Goal: Task Accomplishment & Management: Manage account settings

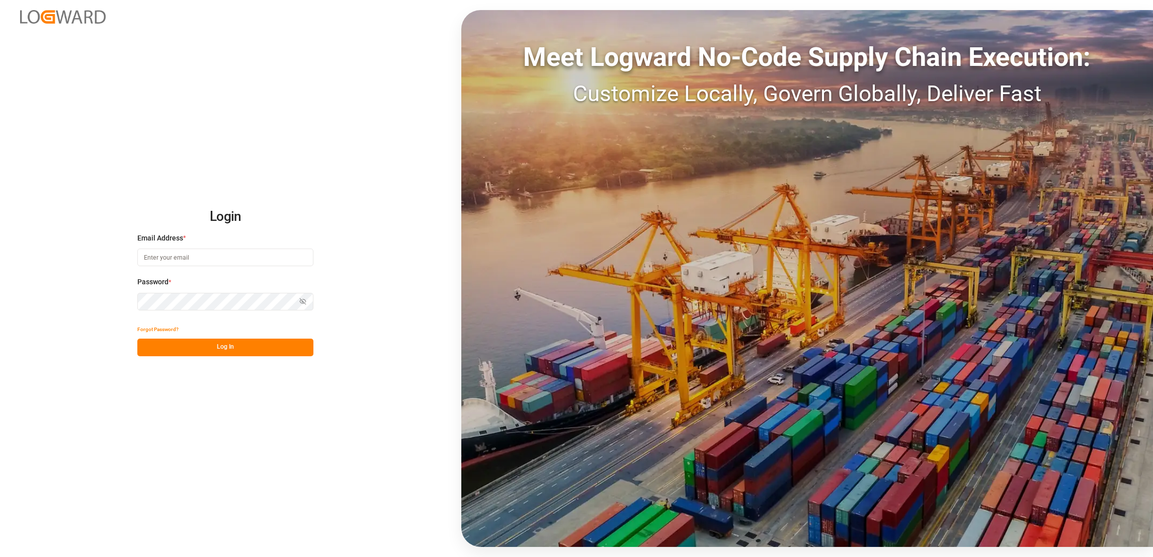
click at [218, 254] on input at bounding box center [225, 257] width 176 height 18
type input "e.lai@lodec.asia"
click at [251, 345] on button "Log In" at bounding box center [225, 348] width 176 height 18
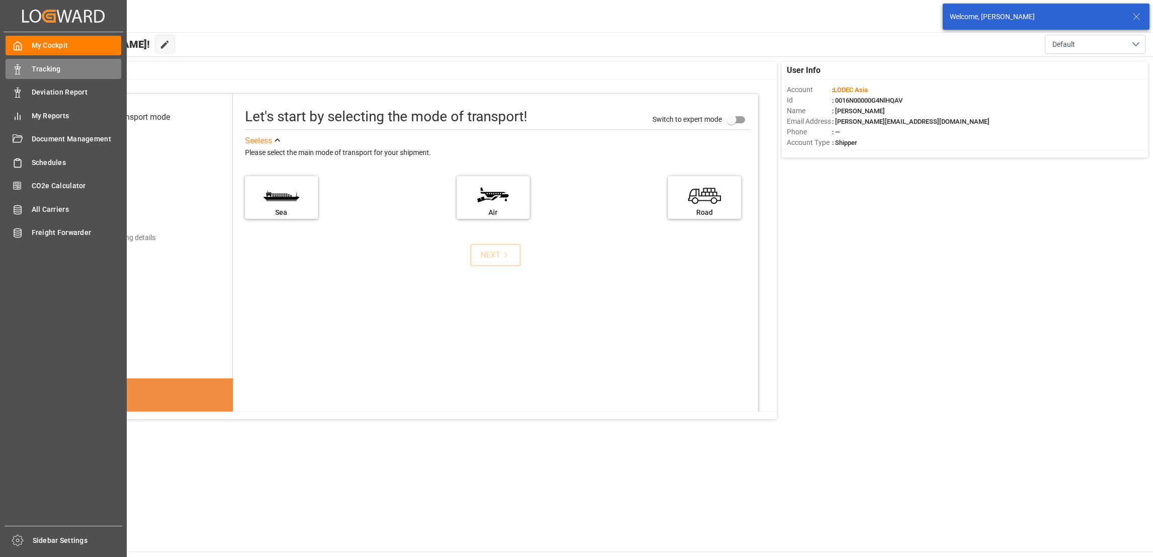
click at [60, 71] on span "Tracking" at bounding box center [77, 69] width 90 height 11
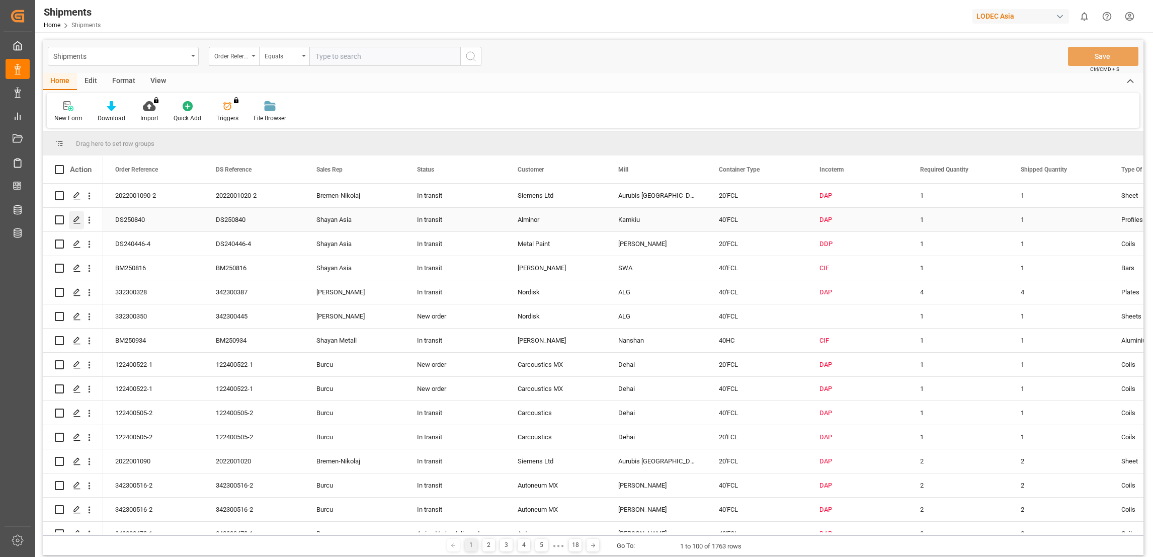
click at [77, 220] on icon "Press SPACE to select this row." at bounding box center [77, 220] width 8 height 8
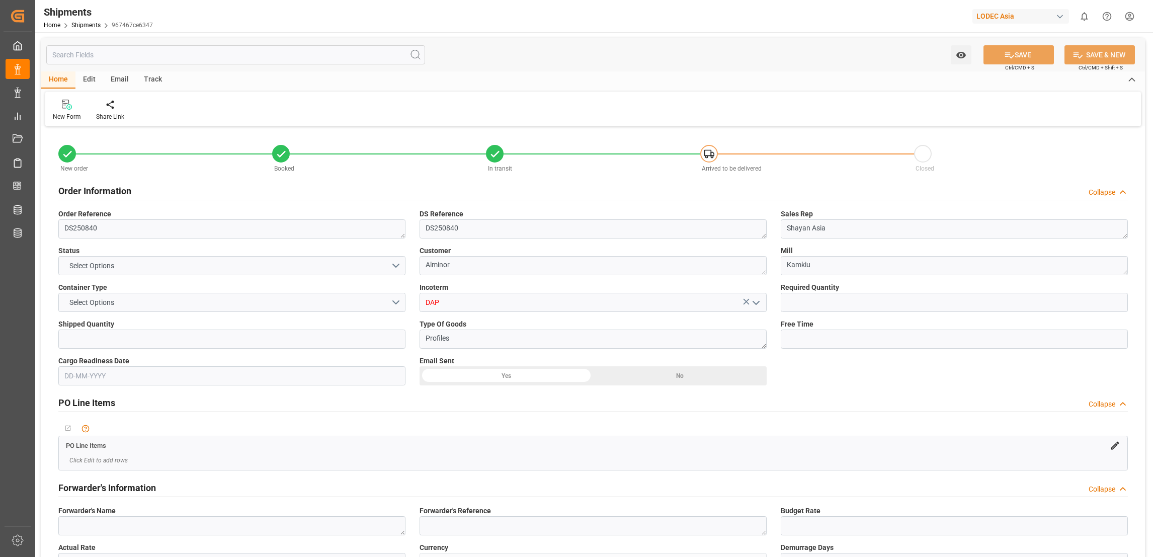
type input "1"
type input "9193288"
type input "CNNNP"
type input "NOOSL"
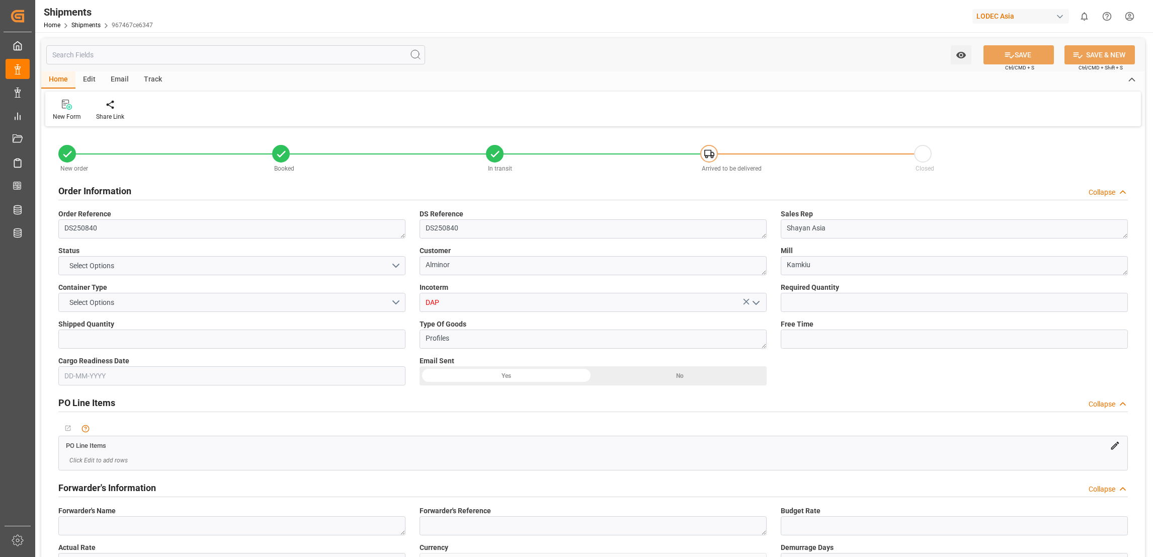
type input "9193288"
type input "CNNSA"
type input "NOOSL"
type input "9297591"
type input "10-08-2025 08:54"
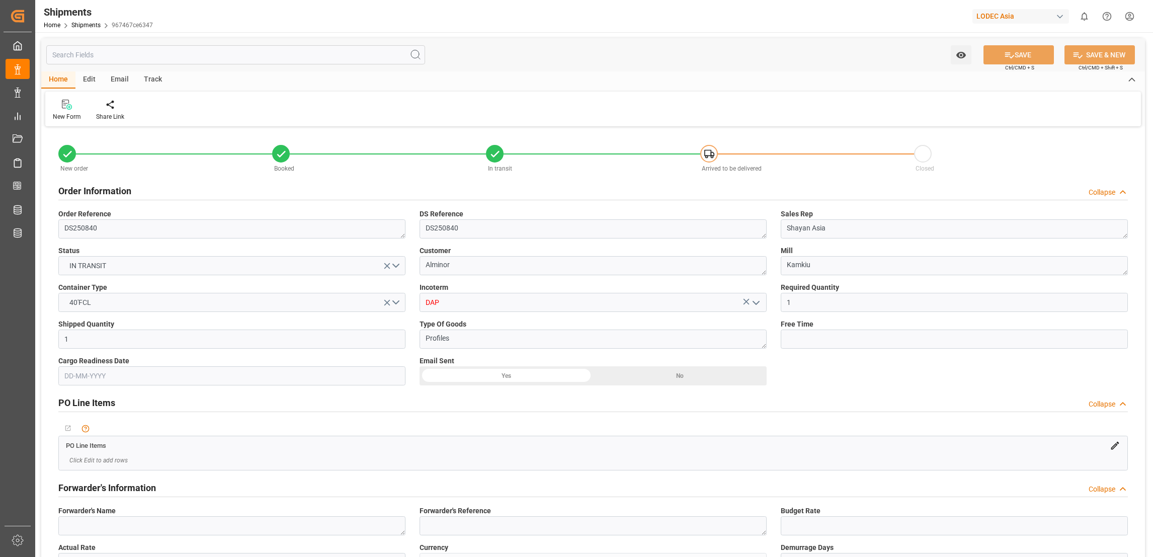
type input "15-08-2025 23:45"
type input "15-08-2025 23:57"
type input "15-10-2025 10:00"
type input "03-08-2025 16:55"
type input "15-08-2025 09:58"
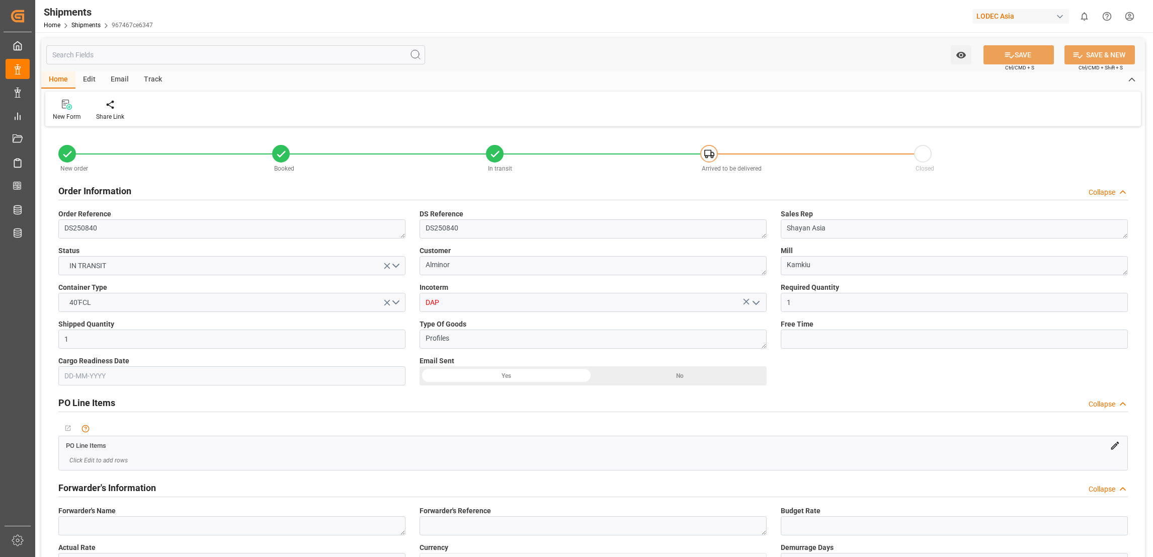
type input "16-08-2025 00:17"
type input "23-08-2025 19:00"
type input "24-08-2025 12:11"
type input "29-08-2025 14:00"
type input "03-10-2025 06:00"
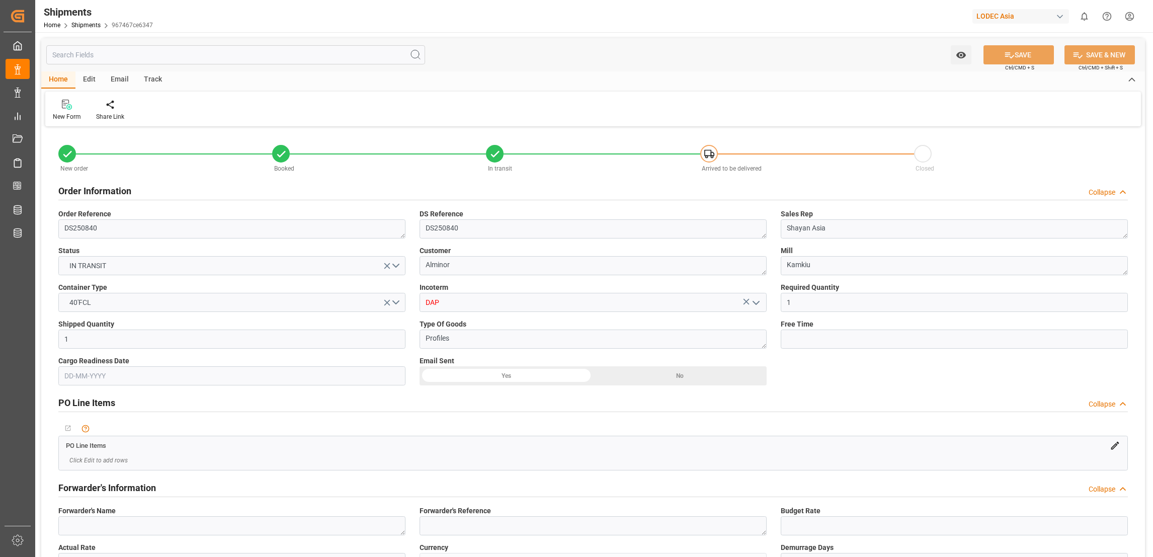
type input "04-10-2025 13:16"
type input "12-10-2025 22:00"
type input "15-10-2025 10:00"
type input "15-10-2025 23:34"
type input "19-10-2025 23:34"
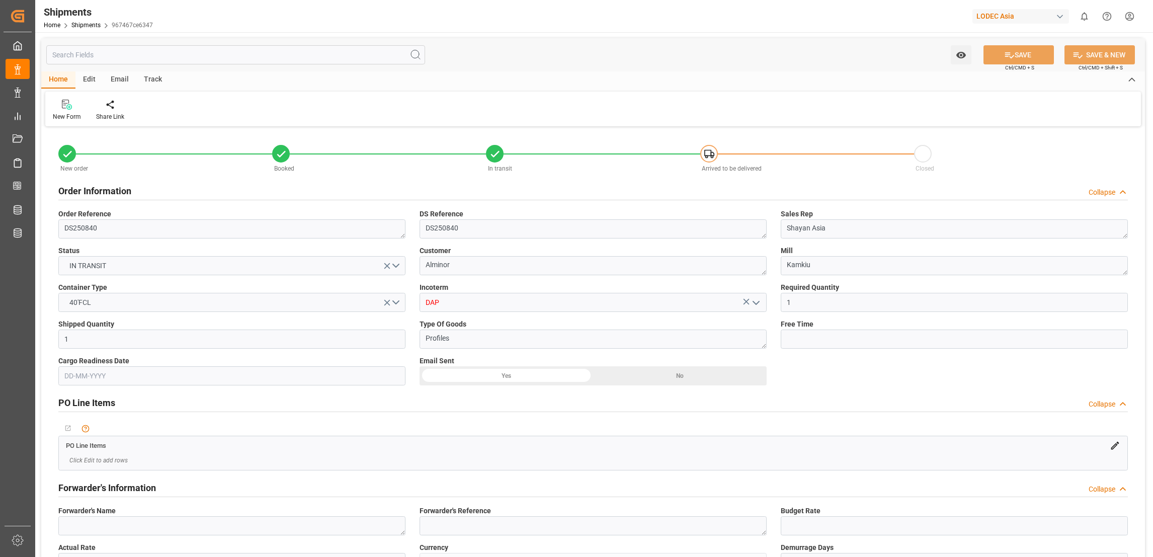
click at [157, 80] on div "Track" at bounding box center [152, 79] width 33 height 17
click at [67, 119] on div "Tracking" at bounding box center [65, 116] width 24 height 9
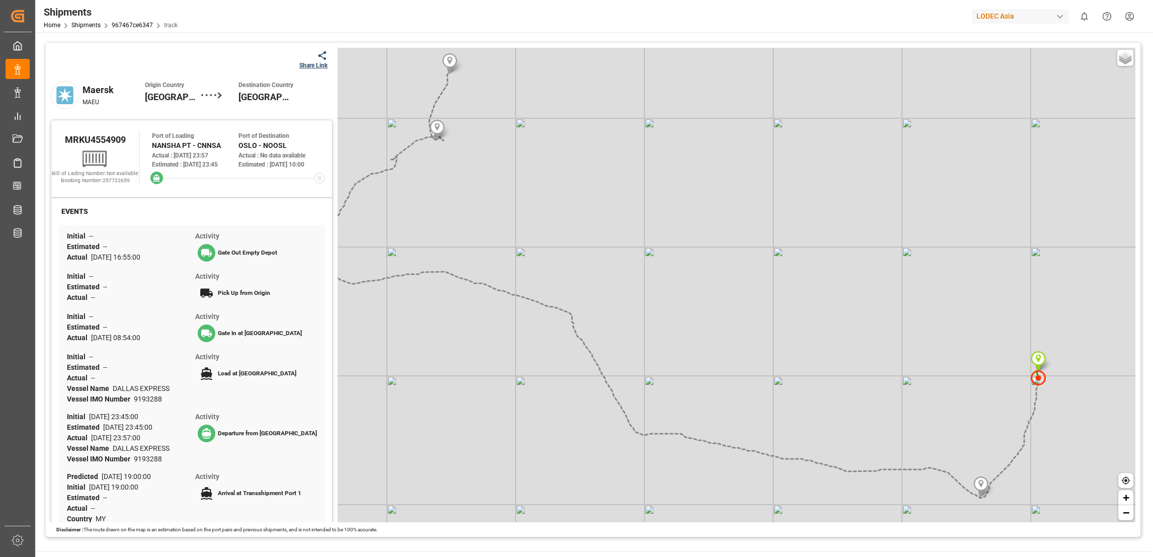
click at [306, 66] on div "Share Link" at bounding box center [313, 65] width 28 height 9
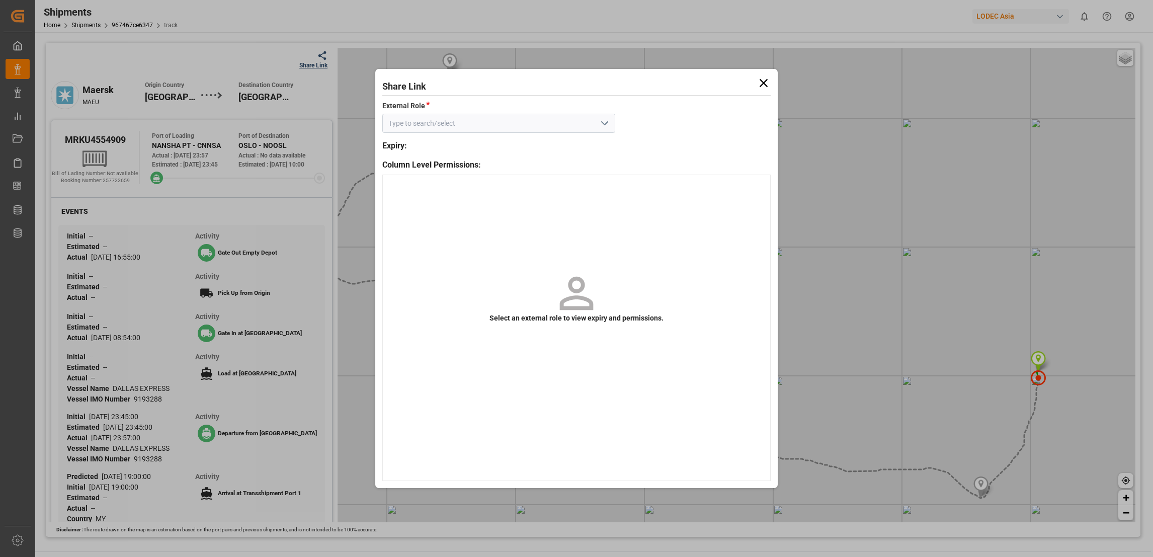
click at [608, 120] on icon "open menu" at bounding box center [605, 123] width 12 height 12
click at [548, 141] on div "Default tracking role" at bounding box center [499, 145] width 232 height 23
type input "Default tracking role"
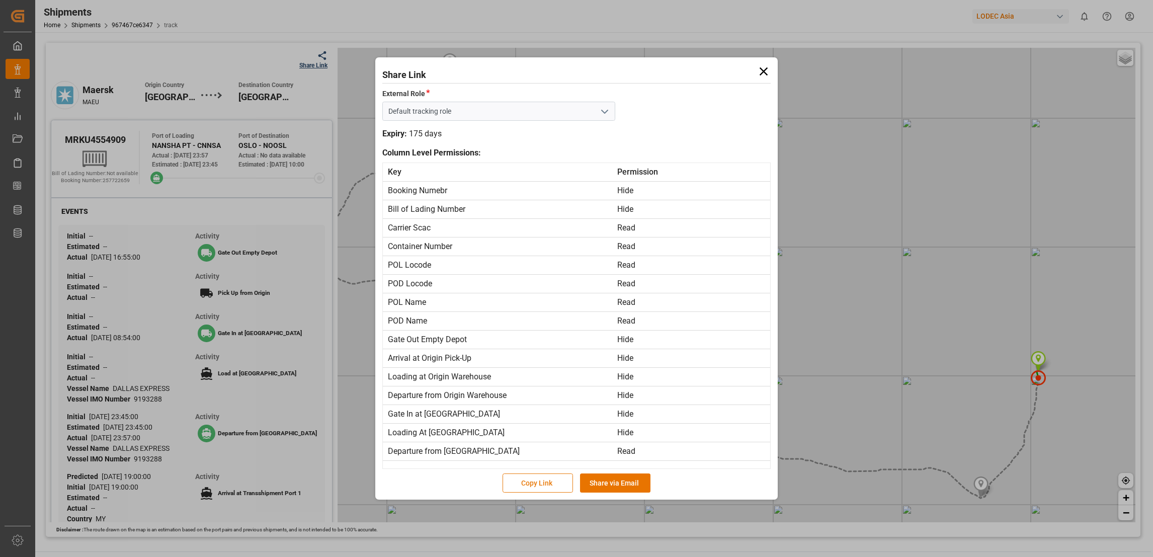
click at [548, 481] on button "Copy Link" at bounding box center [537, 482] width 70 height 19
click at [764, 70] on icon at bounding box center [764, 71] width 8 height 8
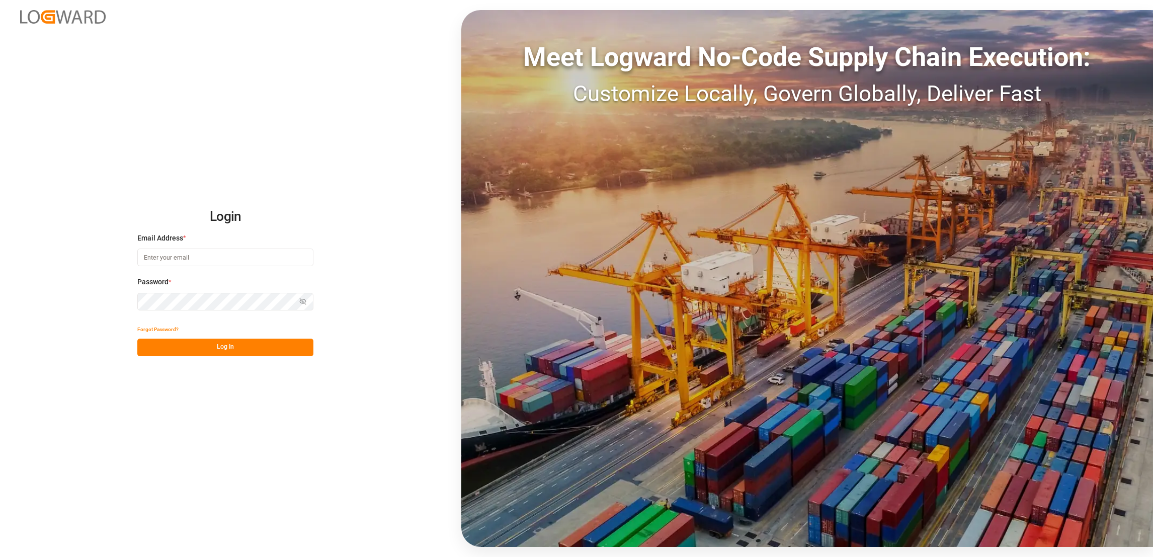
click at [201, 260] on input at bounding box center [225, 257] width 176 height 18
type input "e.lai@lodec.asia"
click at [271, 351] on button "Log In" at bounding box center [225, 348] width 176 height 18
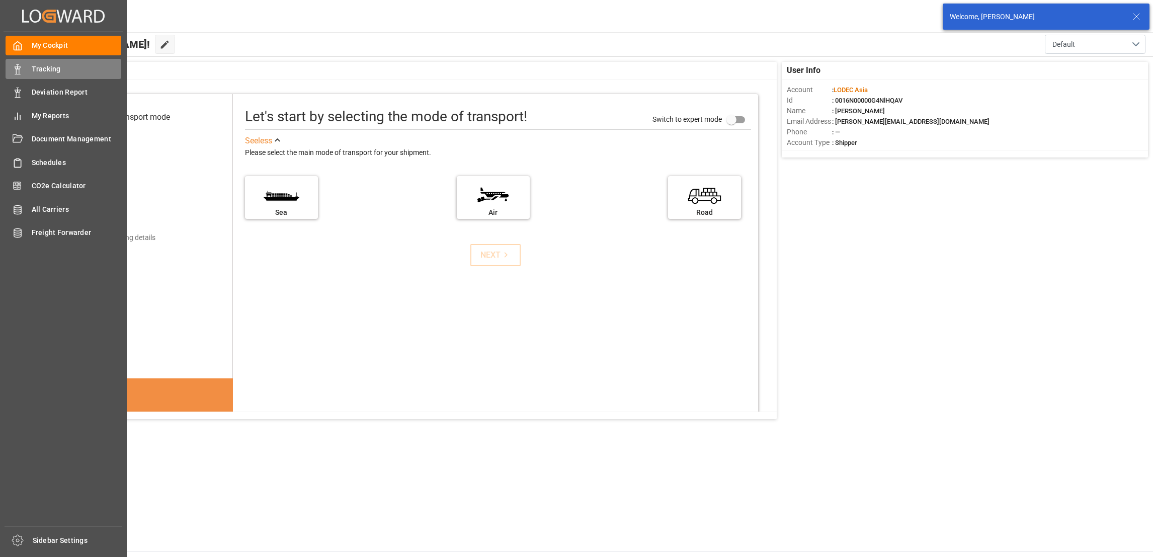
click at [53, 66] on span "Tracking" at bounding box center [77, 69] width 90 height 11
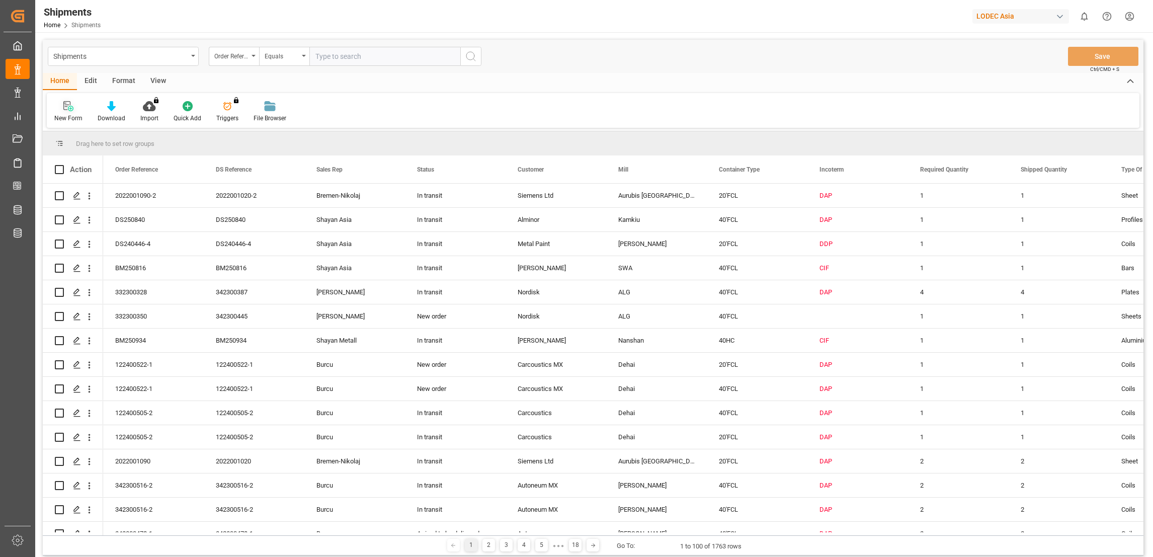
click at [65, 110] on icon at bounding box center [68, 106] width 10 height 10
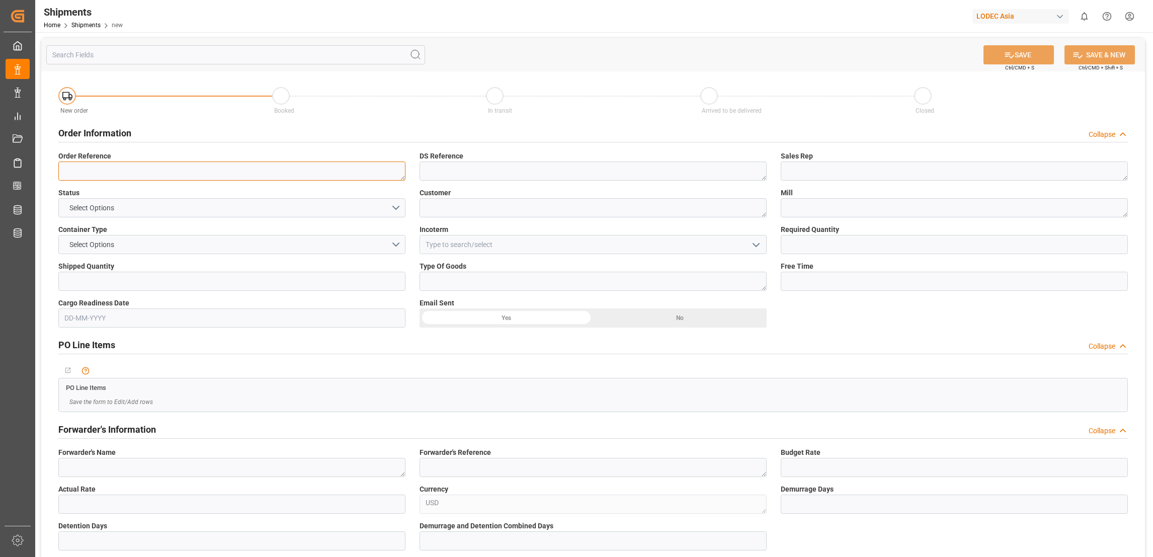
click at [174, 172] on textarea at bounding box center [231, 170] width 347 height 19
type textarea "DS250781-3-1"
click at [159, 209] on button "Select Options" at bounding box center [231, 207] width 347 height 19
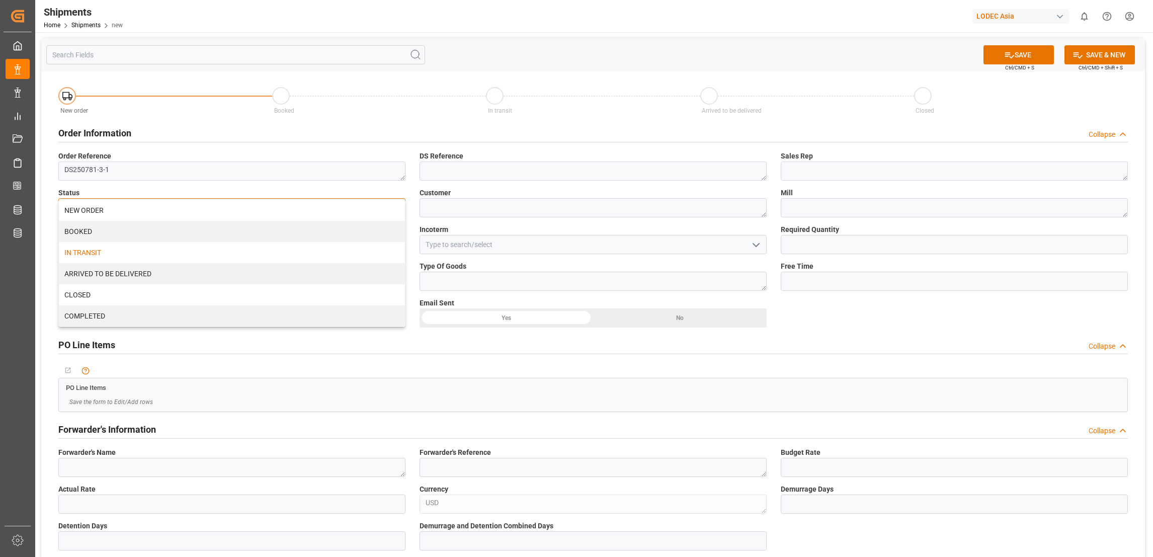
click at [121, 248] on div "IN TRANSIT" at bounding box center [232, 252] width 346 height 21
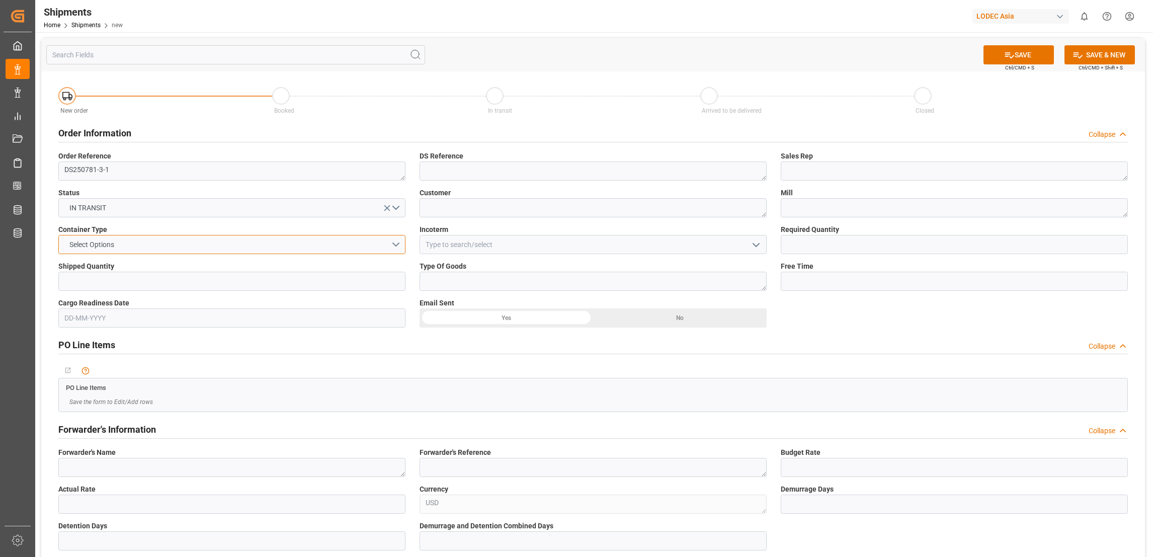
click at [130, 243] on button "Select Options" at bounding box center [231, 244] width 347 height 19
click at [126, 310] on div "20'FCL" at bounding box center [232, 310] width 346 height 21
click at [126, 282] on input "text" at bounding box center [231, 281] width 347 height 19
type input "1"
click at [478, 169] on textarea at bounding box center [592, 170] width 347 height 19
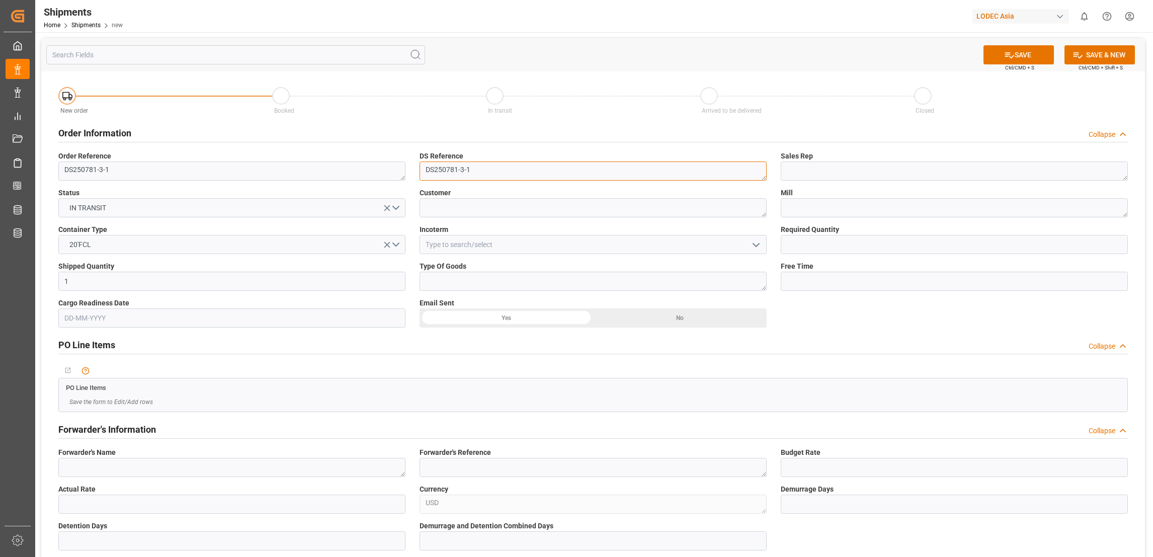
type textarea "DS250781-3-1"
click at [488, 211] on textarea at bounding box center [592, 207] width 347 height 19
type textarea "NYCO"
click at [466, 248] on input at bounding box center [592, 244] width 347 height 19
click at [484, 271] on div "DDP" at bounding box center [593, 267] width 346 height 23
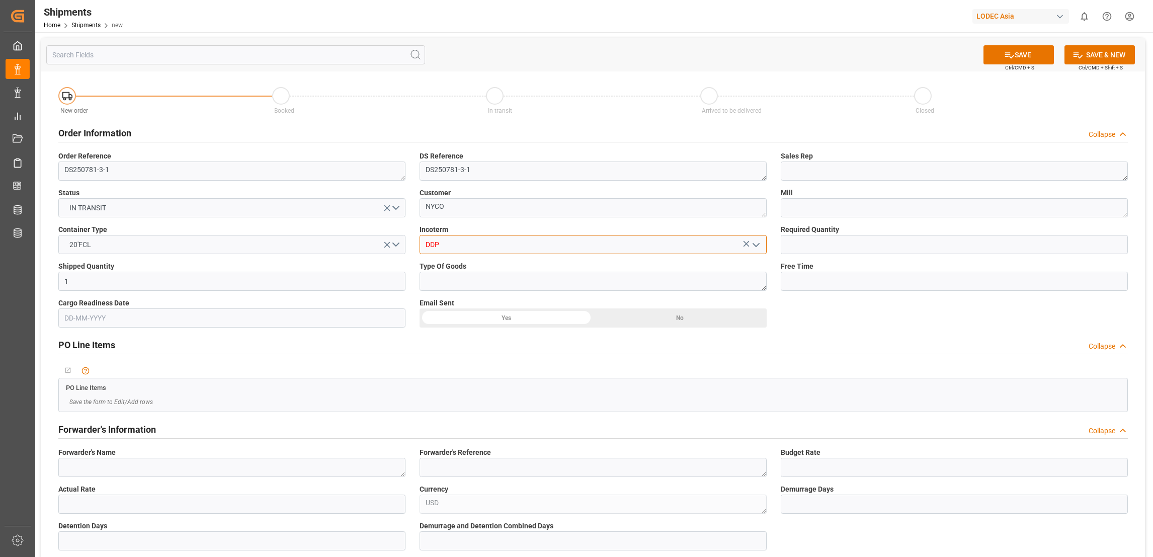
type input "DDP"
click at [491, 284] on textarea at bounding box center [592, 281] width 347 height 19
type textarea "[DEMOGRAPHIC_DATA]"
click at [817, 164] on textarea at bounding box center [954, 170] width 347 height 19
type textarea "Shayan Asia"
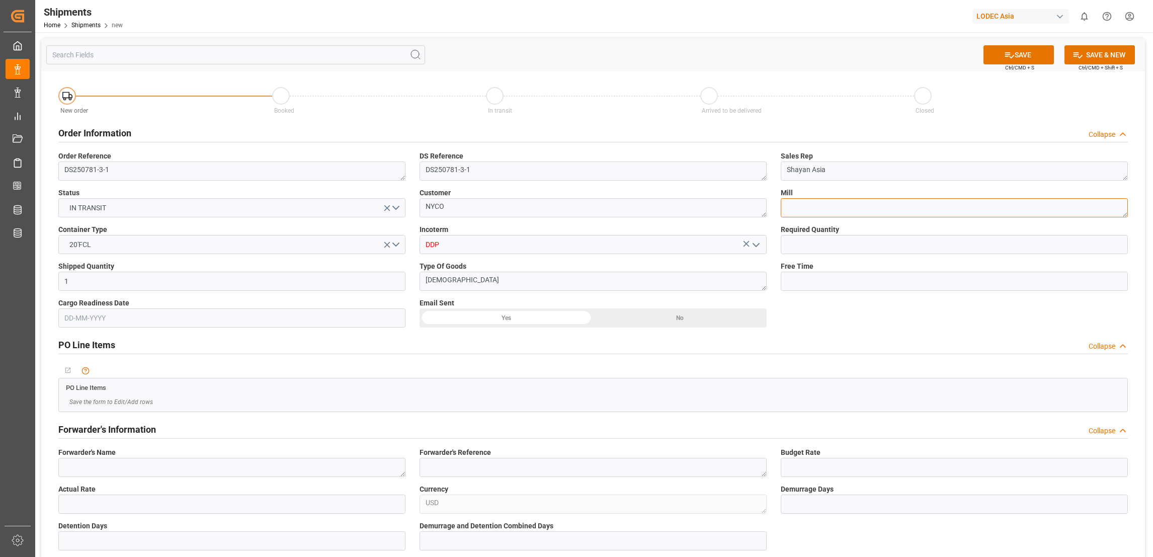
click at [829, 211] on textarea at bounding box center [954, 207] width 347 height 19
type textarea "Binzhou Hongbo"
click at [834, 238] on input "text" at bounding box center [954, 244] width 347 height 19
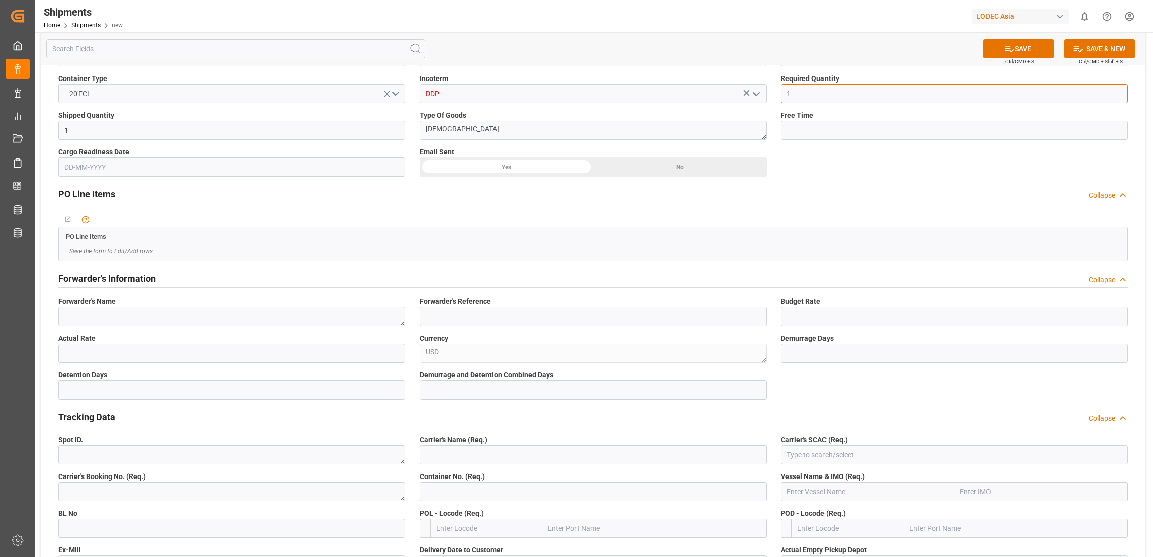
scroll to position [302, 0]
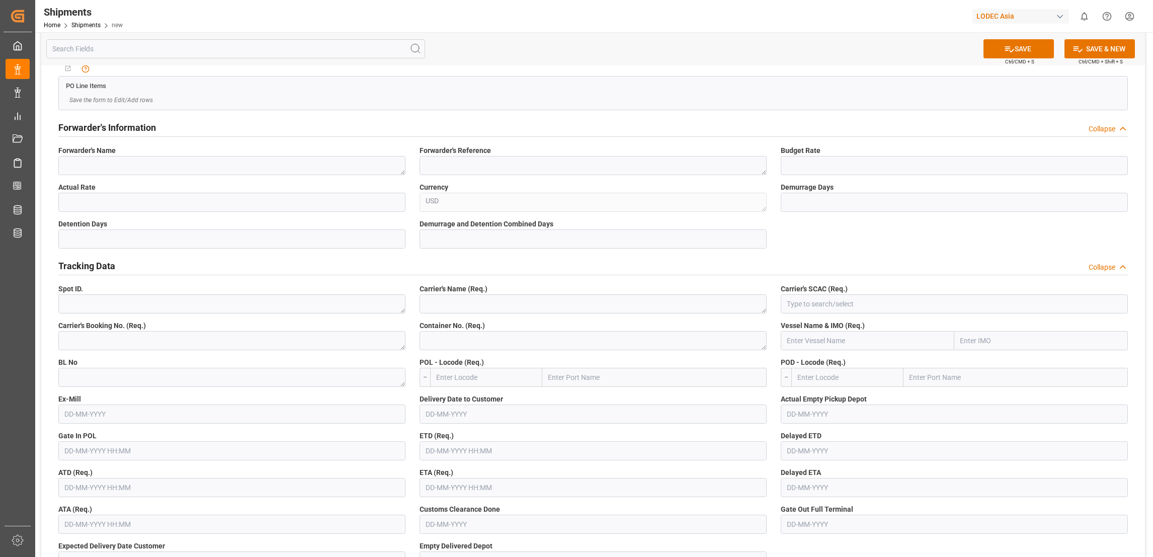
type input "1"
click at [164, 336] on textarea at bounding box center [231, 340] width 347 height 19
type textarea "257834852"
click at [158, 380] on textarea at bounding box center [231, 377] width 347 height 19
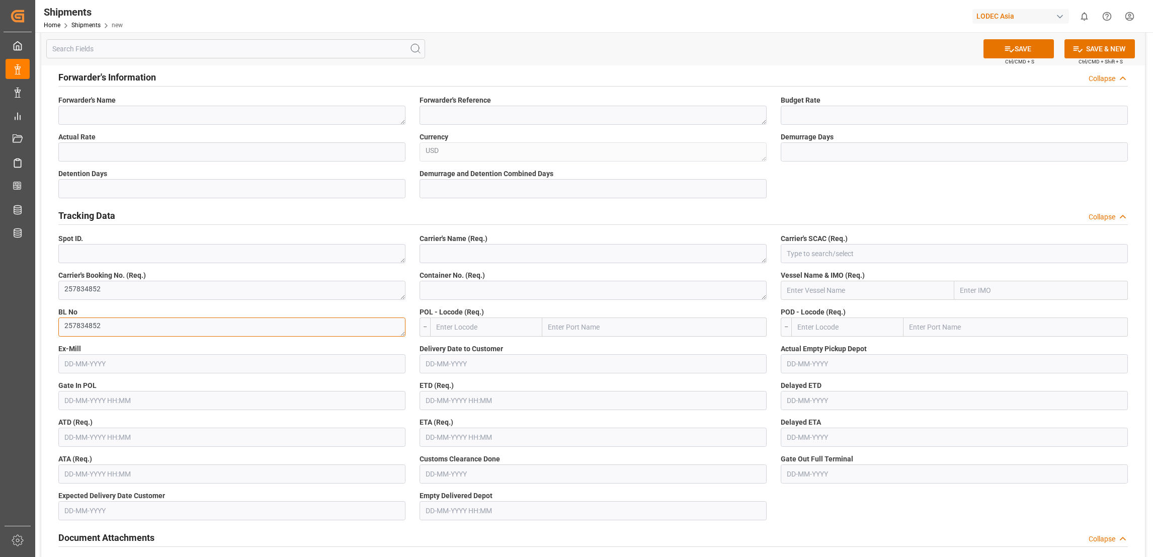
scroll to position [377, 0]
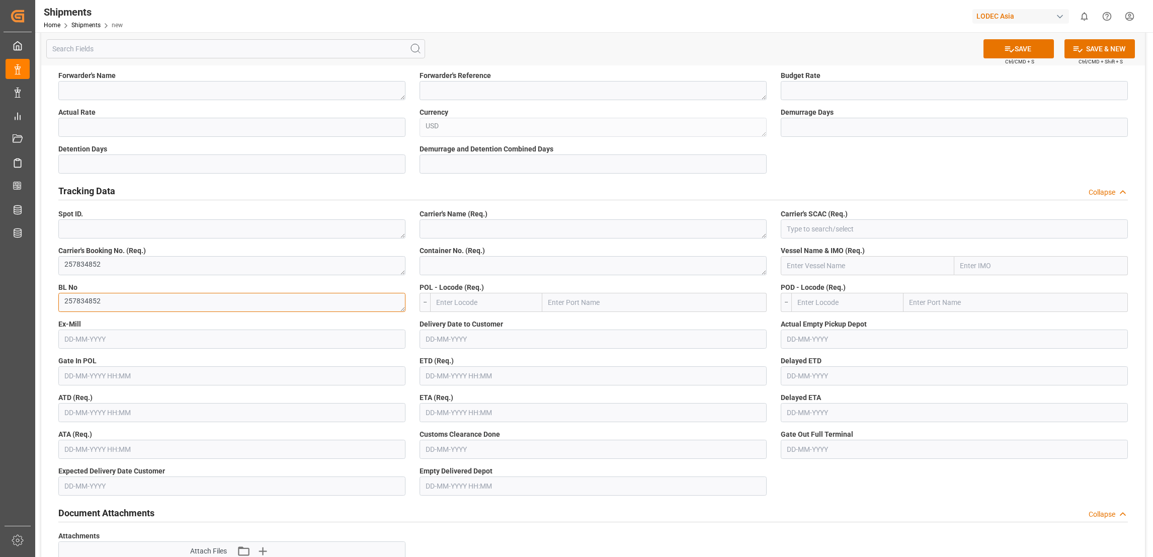
type textarea "257834852"
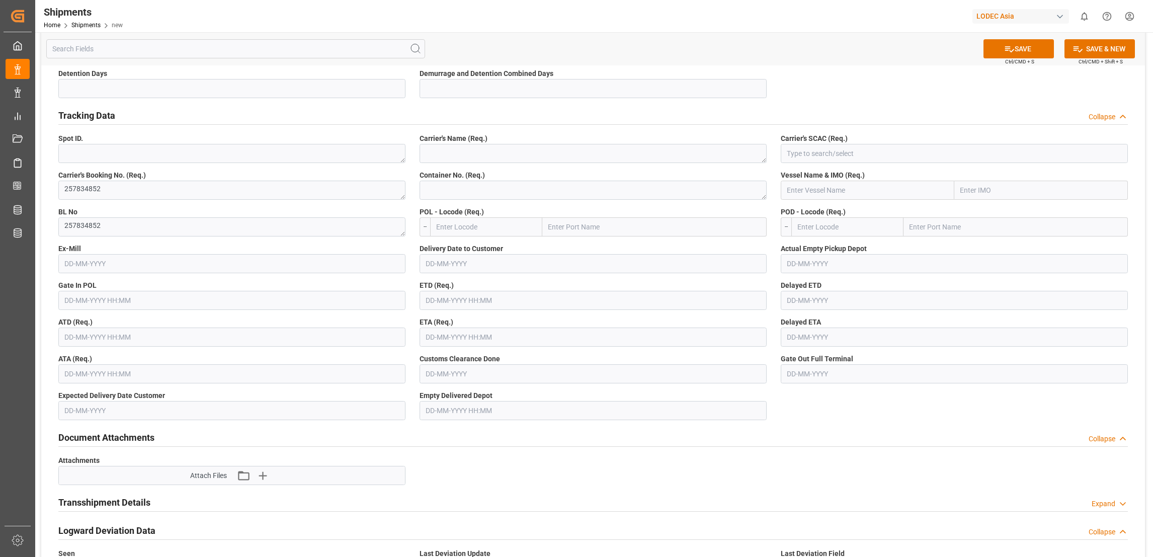
click at [240, 295] on input "text" at bounding box center [231, 300] width 347 height 19
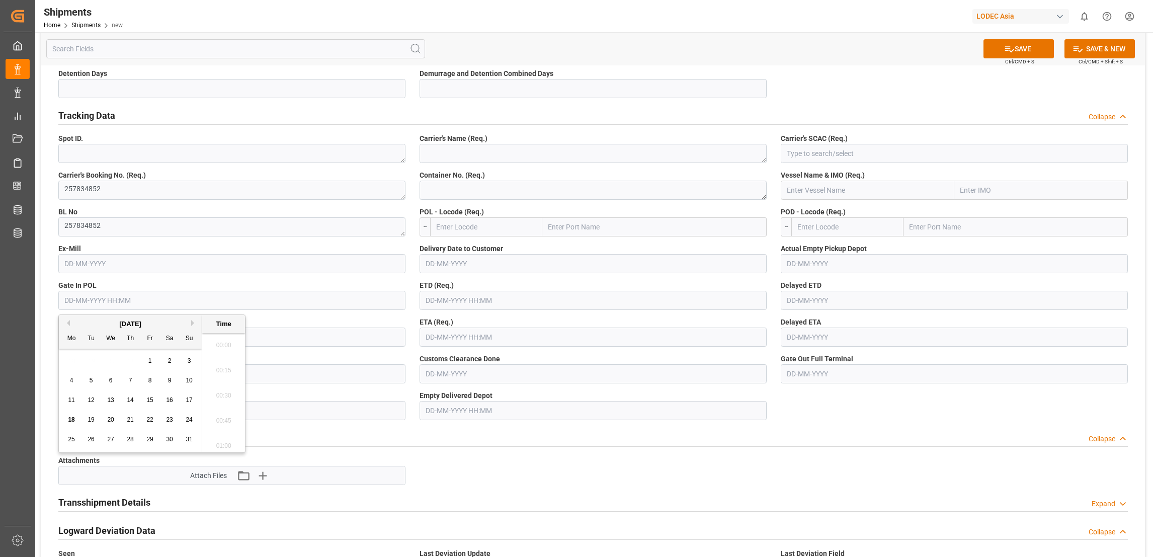
scroll to position [958, 0]
click at [128, 401] on span "14" at bounding box center [130, 399] width 7 height 7
type input "14-08-2025 00:00"
click at [325, 317] on label "ATD (Req.)" at bounding box center [231, 322] width 347 height 11
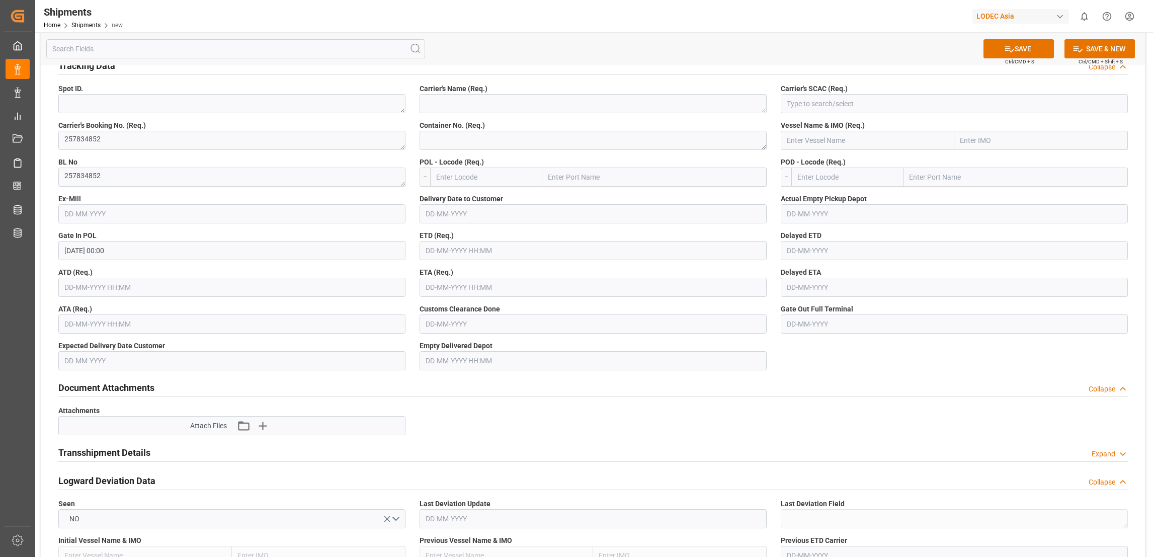
scroll to position [528, 0]
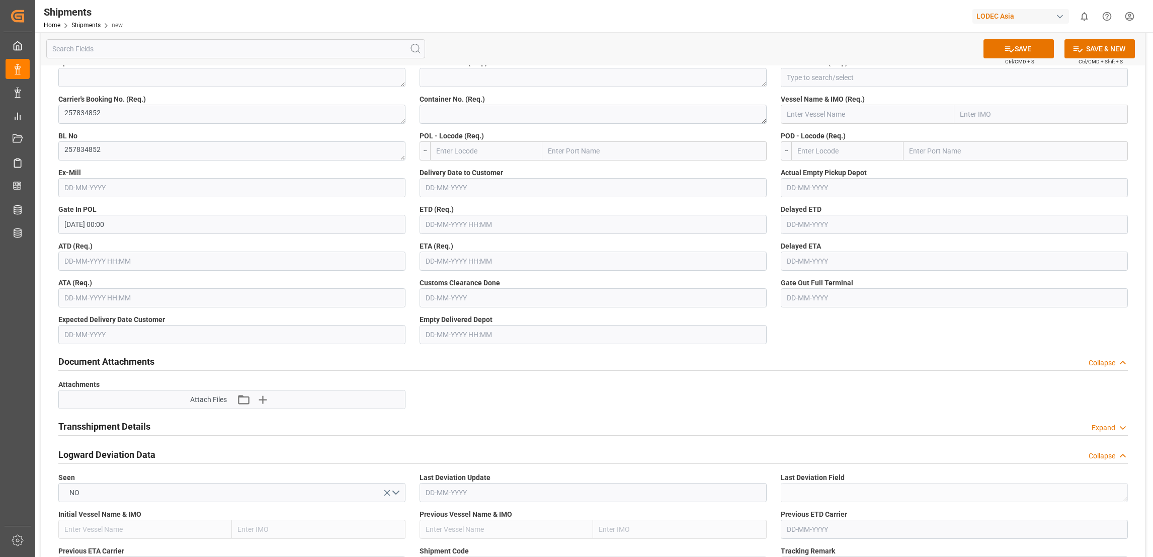
click at [211, 260] on input "text" at bounding box center [231, 260] width 347 height 19
click at [172, 365] on div "16" at bounding box center [169, 362] width 13 height 12
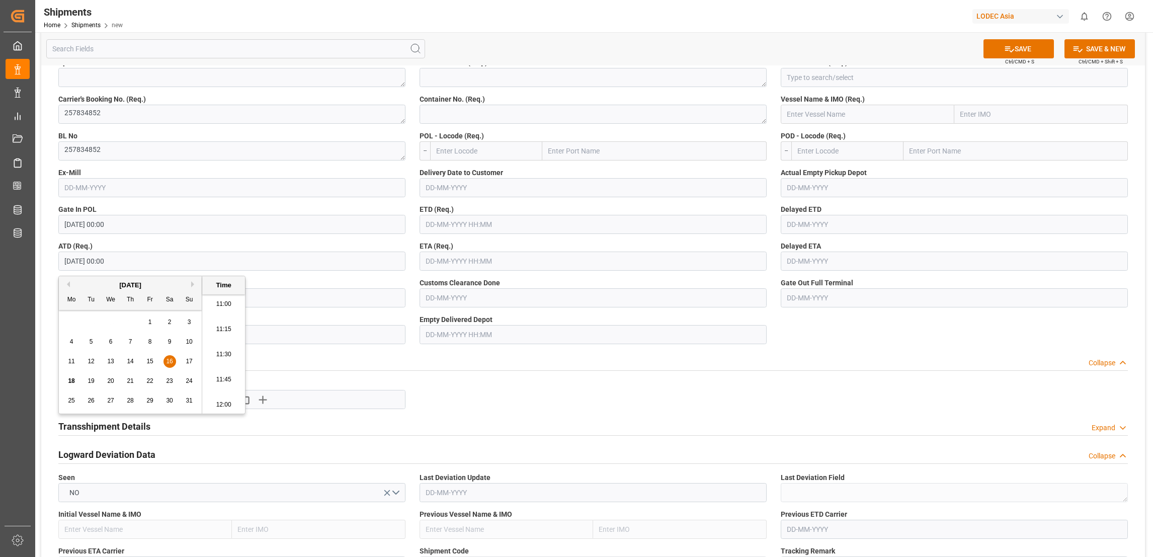
scroll to position [1185, 0]
click at [236, 308] on li "11:45" at bounding box center [223, 304] width 43 height 25
type input "[DATE] 11:45"
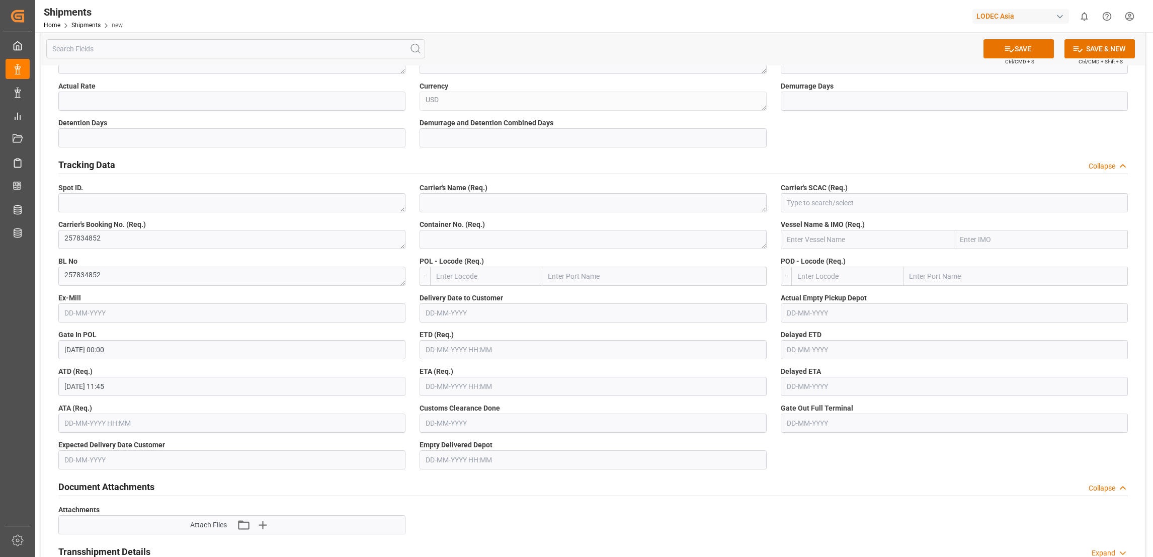
scroll to position [377, 0]
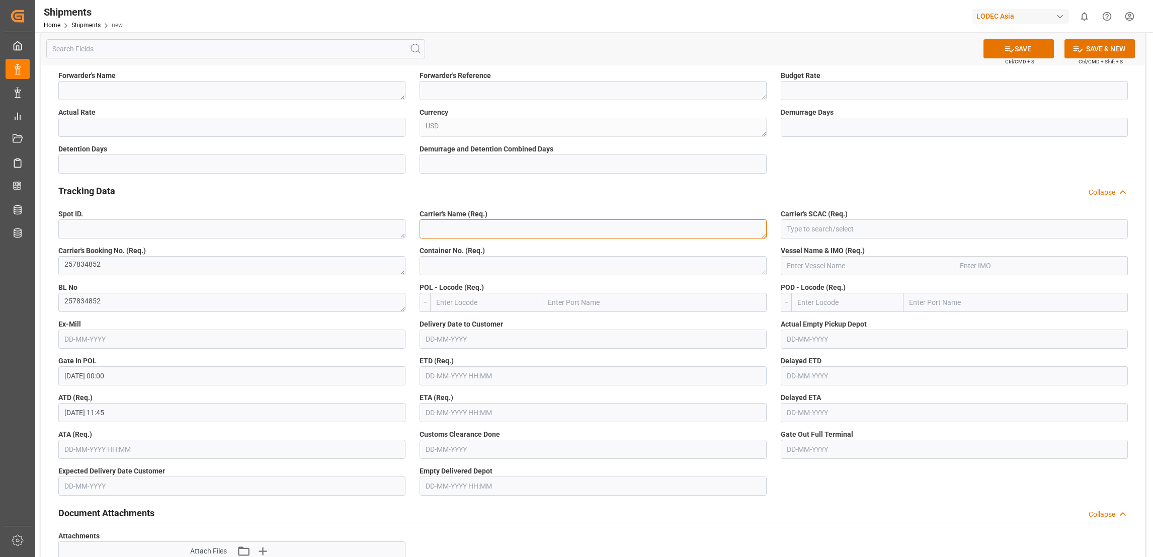
click at [512, 232] on textarea at bounding box center [592, 228] width 347 height 19
type textarea "MAERSK"
click at [535, 263] on textarea at bounding box center [592, 265] width 347 height 19
type textarea "ARDU2361986"
click at [568, 303] on input "text" at bounding box center [654, 302] width 224 height 19
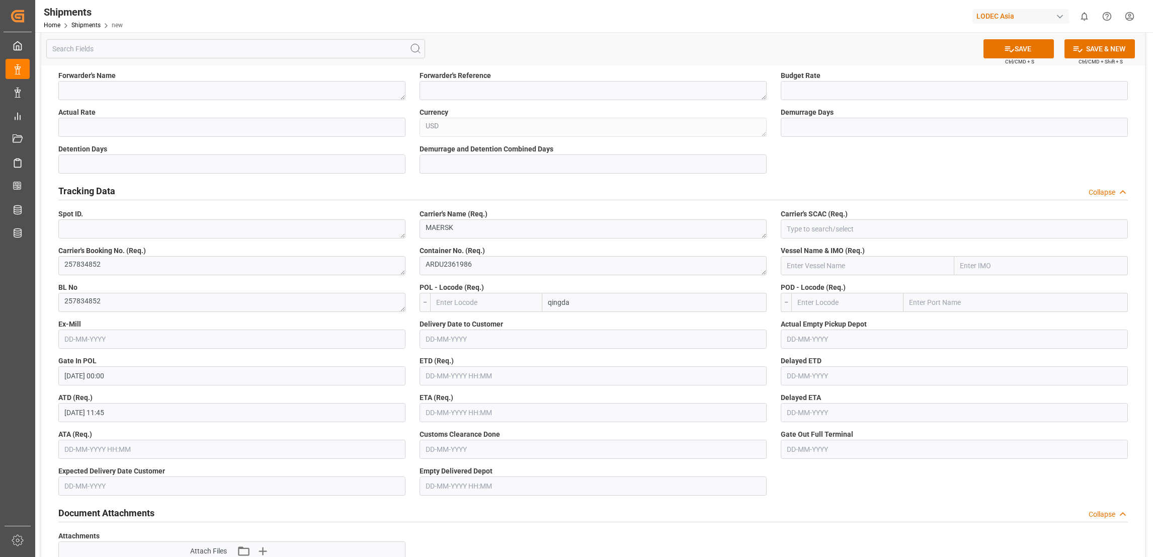
type input "qingdao"
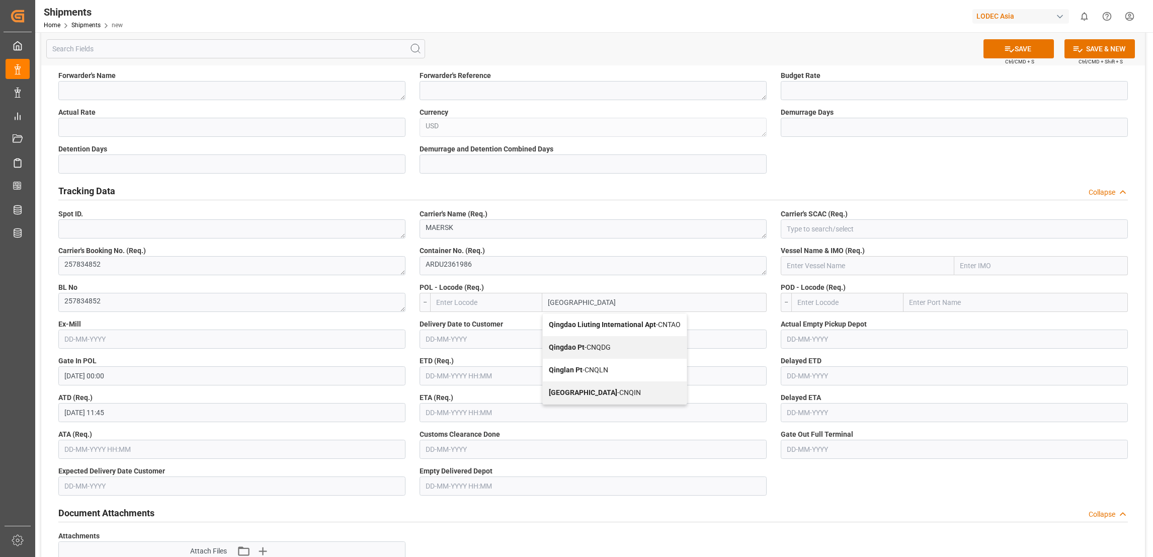
click at [611, 344] on span "Qingdao Pt - CNQDG" at bounding box center [580, 347] width 62 height 8
type input "CNQDG"
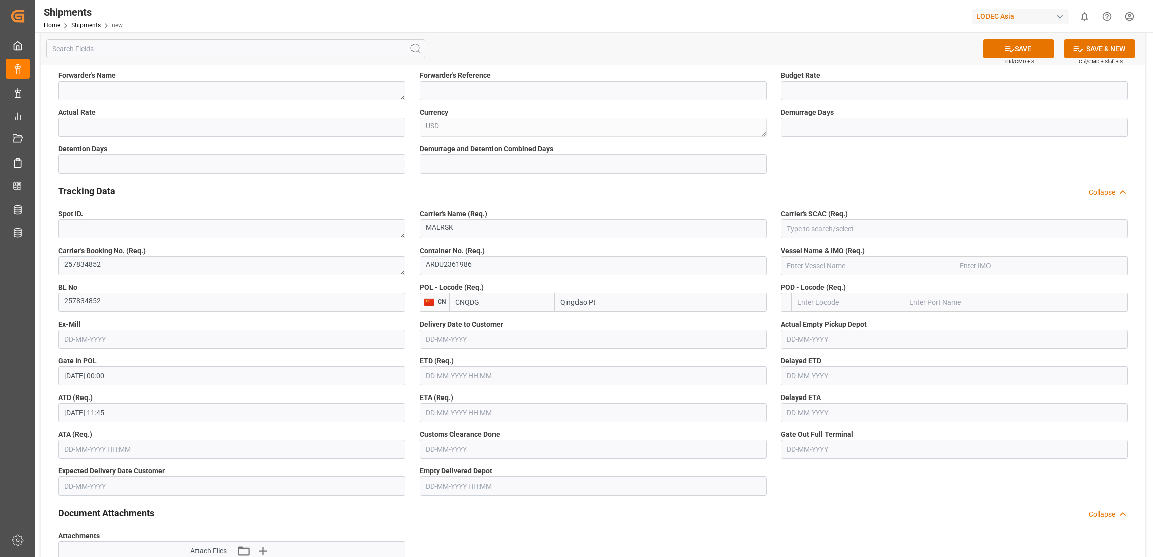
type input "Qingdao Pt"
click at [503, 379] on input "text" at bounding box center [592, 375] width 347 height 19
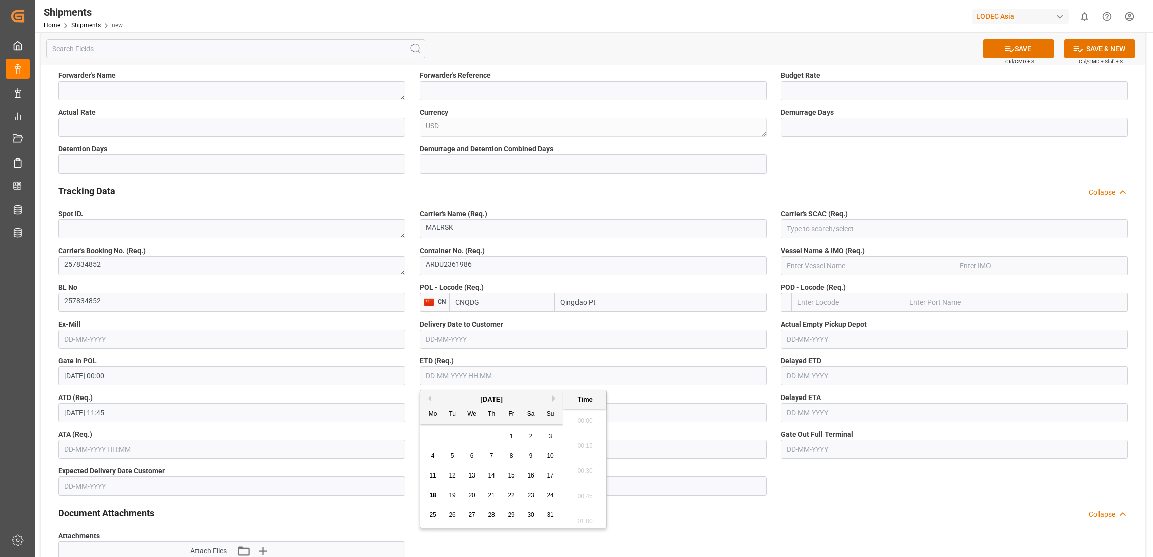
scroll to position [958, 0]
click at [531, 479] on div "16" at bounding box center [531, 476] width 13 height 12
click at [596, 491] on li "11:45" at bounding box center [584, 493] width 43 height 25
type input "[DATE] 11:45"
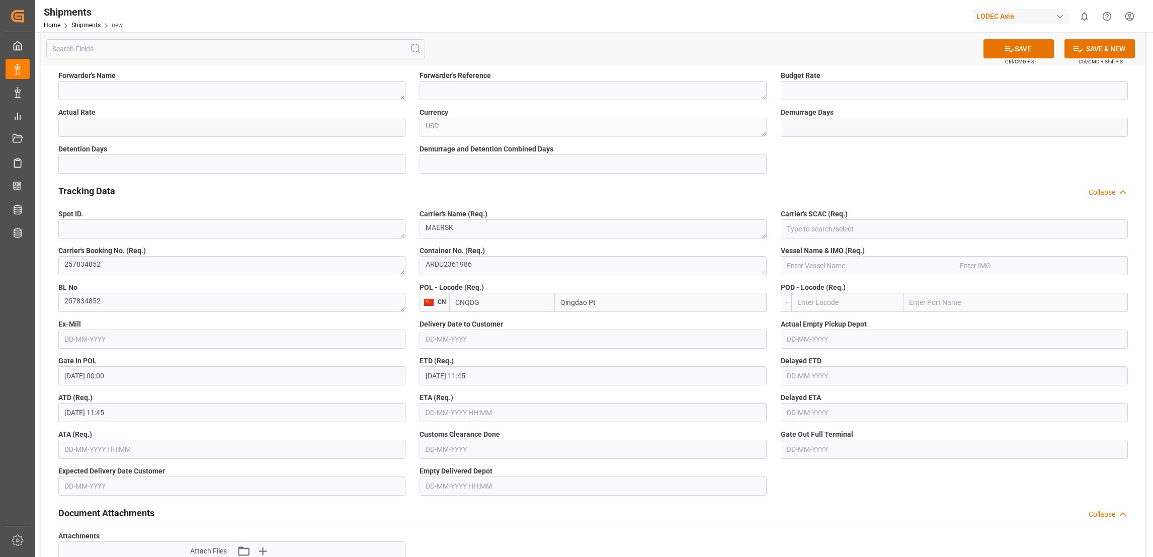
click at [555, 410] on input "text" at bounding box center [592, 412] width 347 height 19
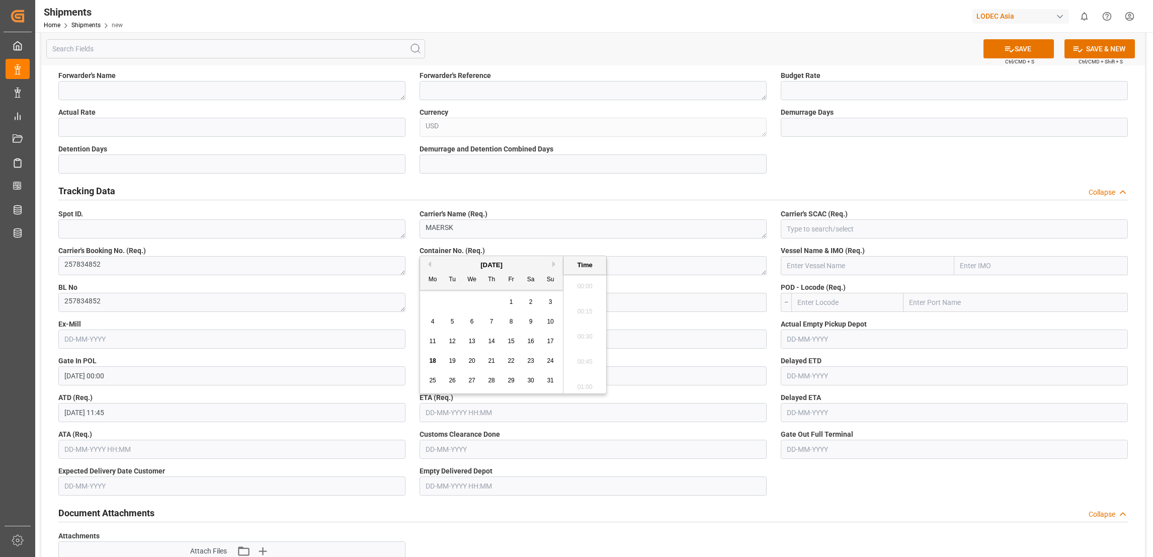
scroll to position [958, 0]
click at [554, 261] on button "Next Month" at bounding box center [555, 264] width 6 height 6
click at [433, 380] on span "29" at bounding box center [432, 380] width 7 height 7
click at [591, 308] on li "12:00" at bounding box center [584, 309] width 43 height 25
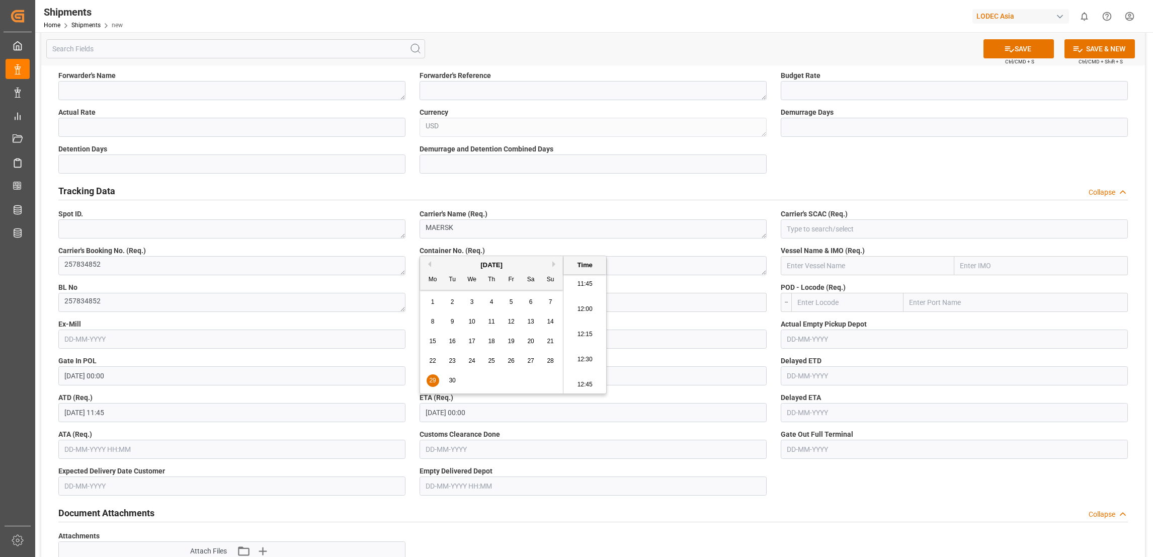
type input "[DATE] 12:00"
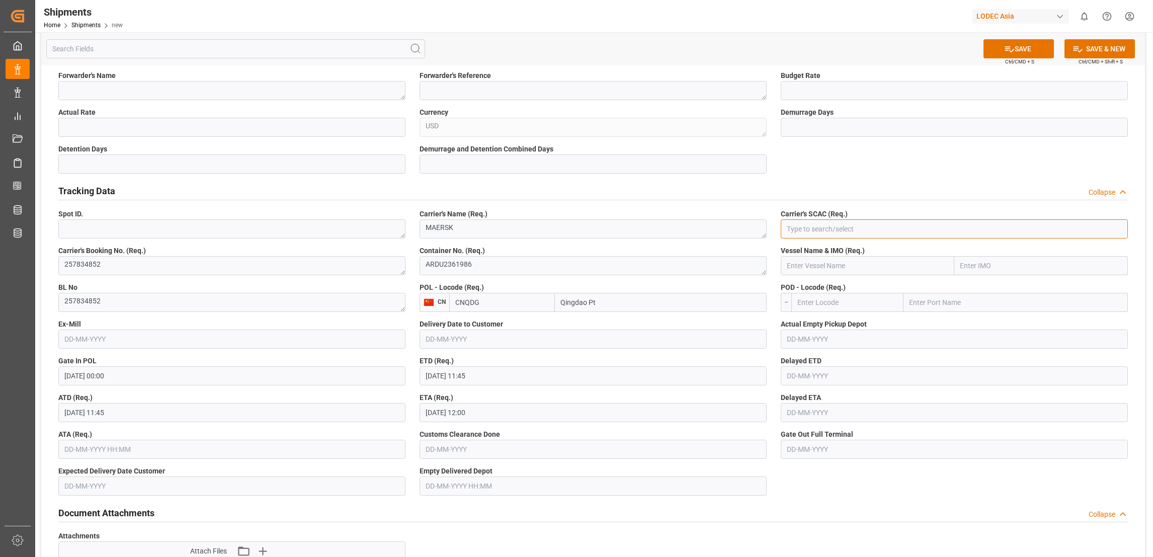
click at [852, 231] on input at bounding box center [954, 228] width 347 height 19
click at [843, 247] on div "MAEU" at bounding box center [954, 251] width 346 height 23
type input "MAEU"
click at [918, 268] on input "text" at bounding box center [868, 265] width 174 height 19
type input "MAERSK MONTE OLIVIA"
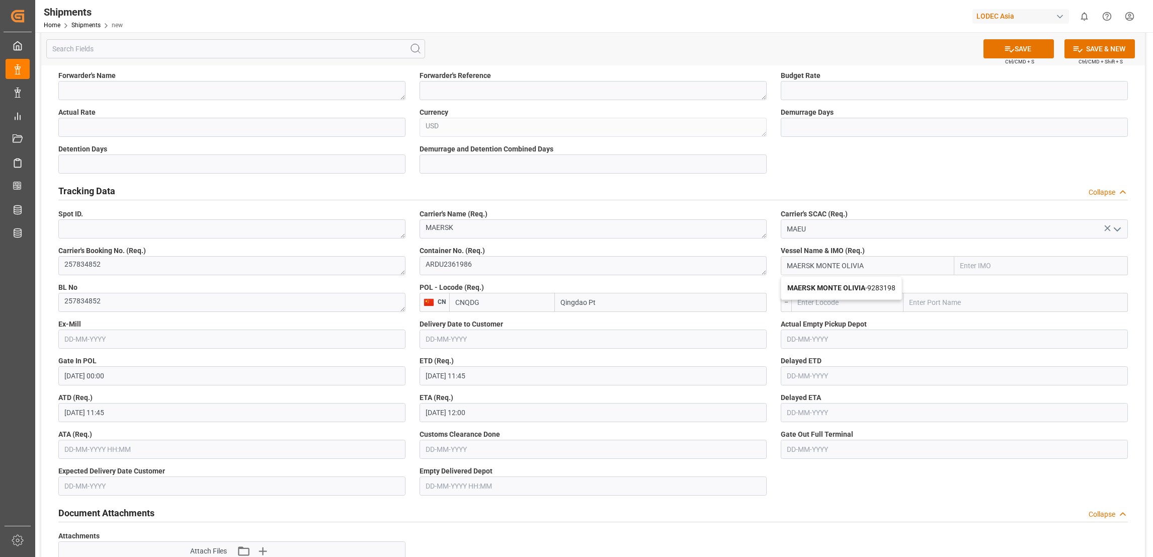
click at [873, 289] on span "MAERSK MONTE OLIVIA - 9283198" at bounding box center [841, 288] width 108 height 8
type input "9283198"
type input "MAERSK MONTE OLIVIA"
click at [928, 304] on input "text" at bounding box center [1015, 302] width 224 height 19
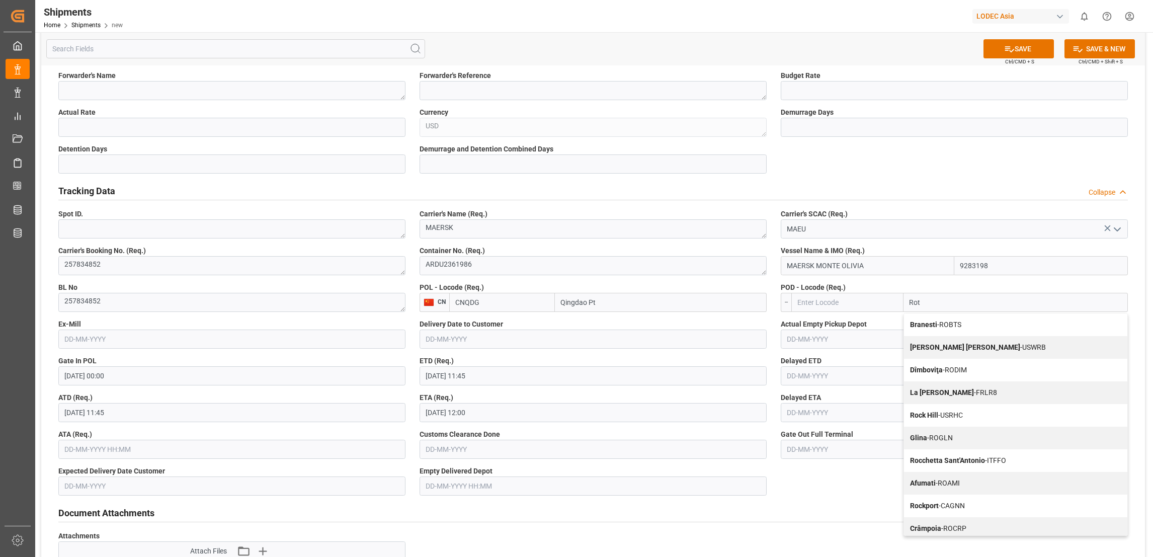
type input "Rott"
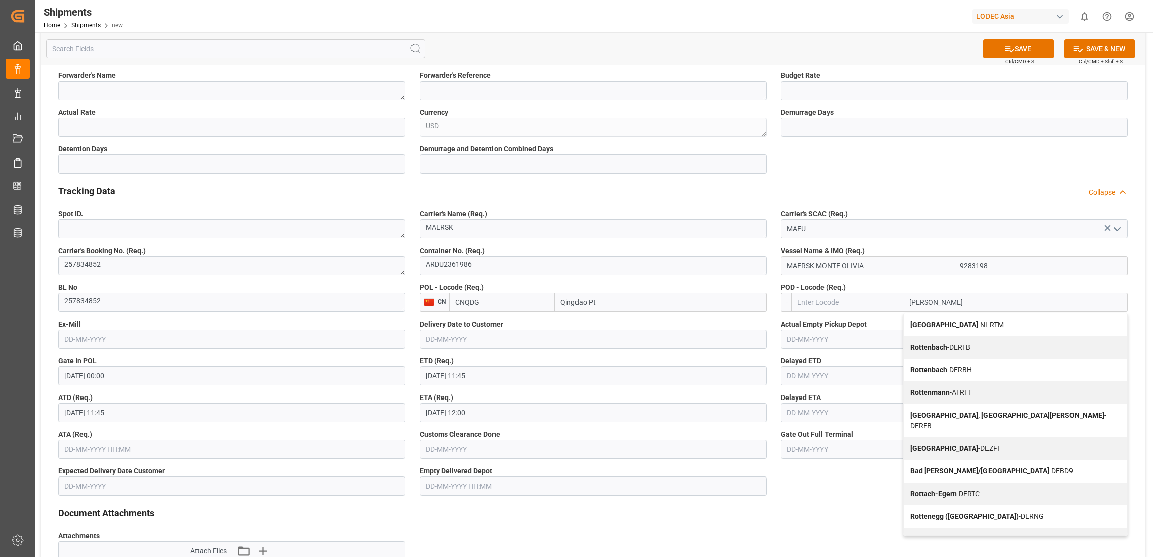
click at [959, 327] on span "Rotterdam - NLRTM" at bounding box center [957, 324] width 94 height 8
type input "NLRTM"
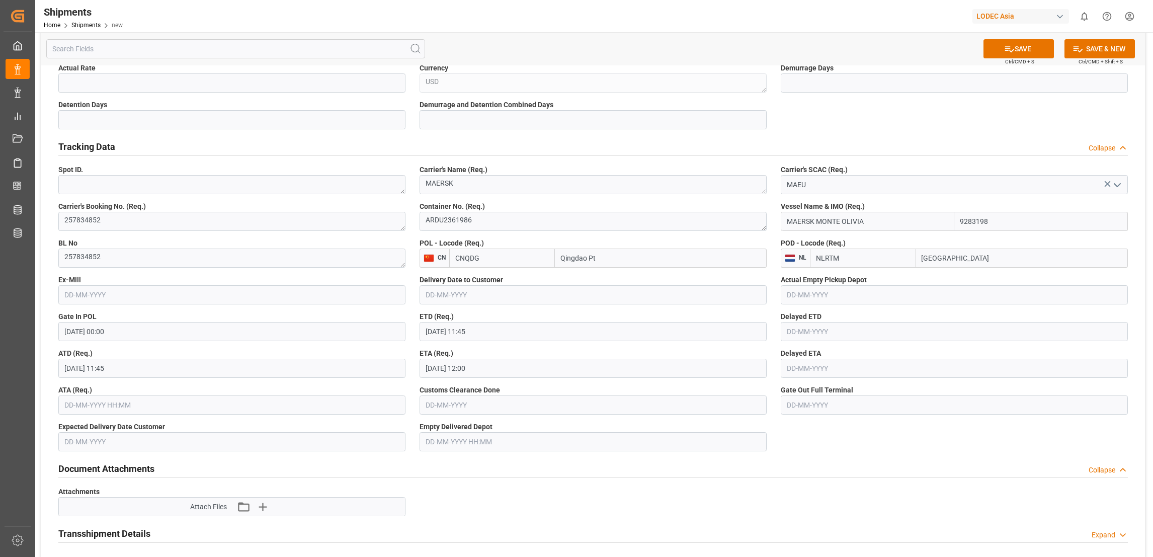
scroll to position [302, 0]
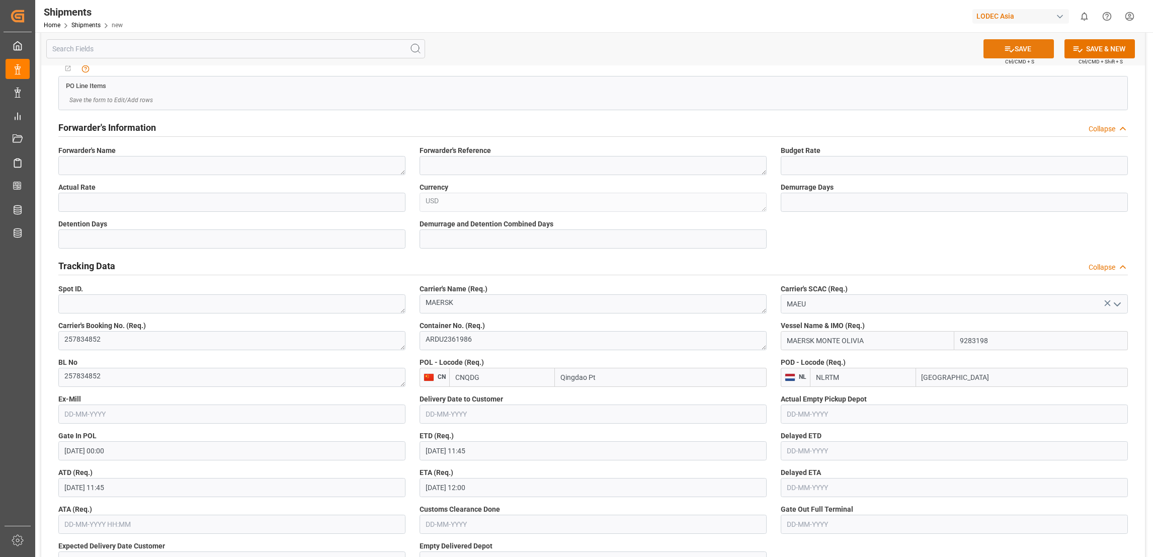
type input "[GEOGRAPHIC_DATA]"
click at [1021, 42] on button "SAVE" at bounding box center [1018, 48] width 70 height 19
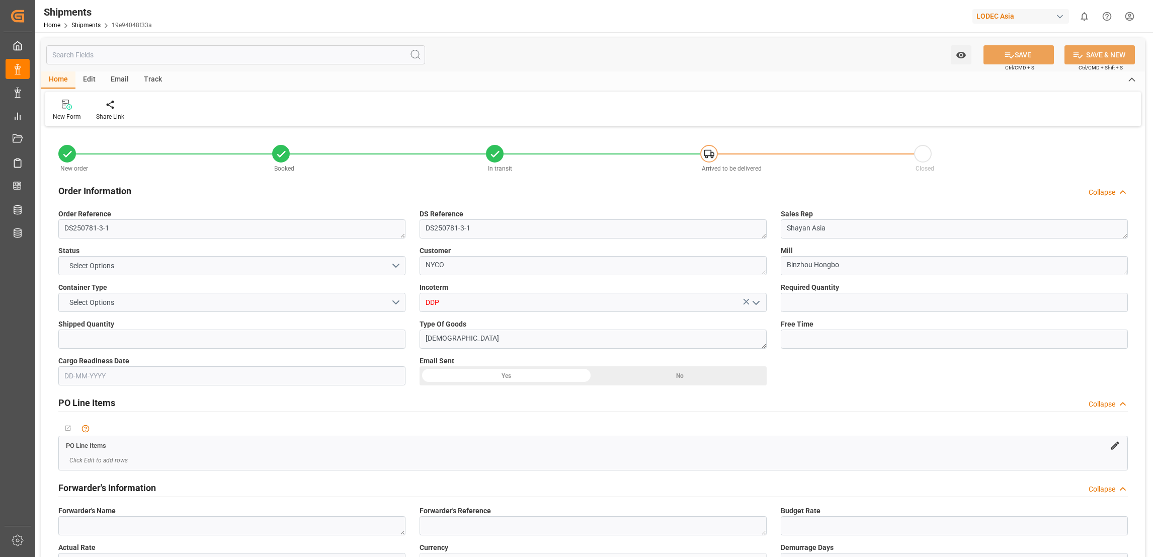
type input "1"
type input "9283198"
type input "CNQDG"
type input "NLRTM"
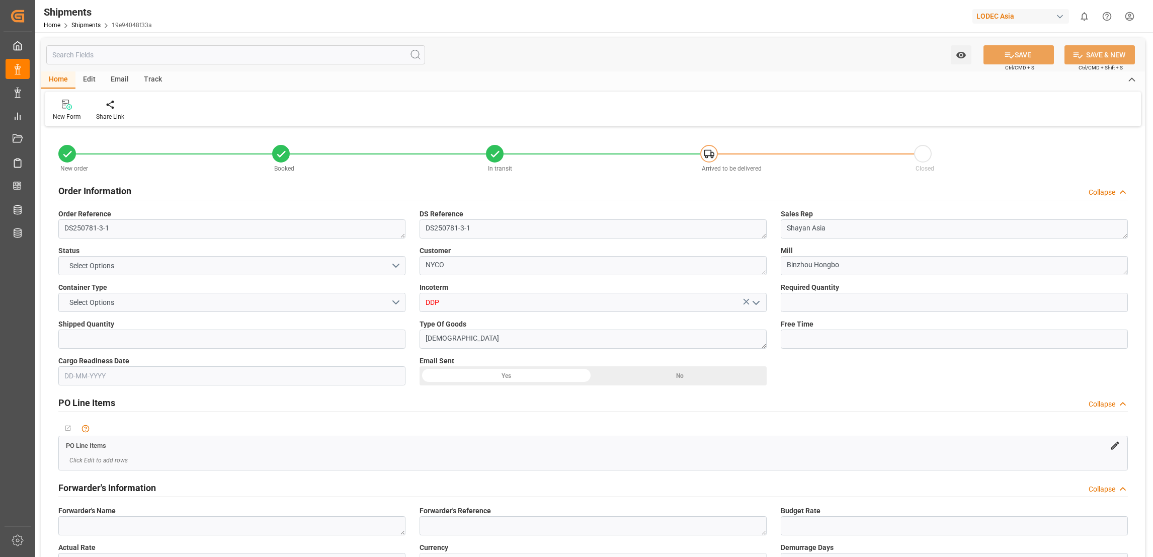
type input "9283198"
type input "14-08-2025 00:00"
type input "[DATE] 11:45"
type input "[DATE] 12:00"
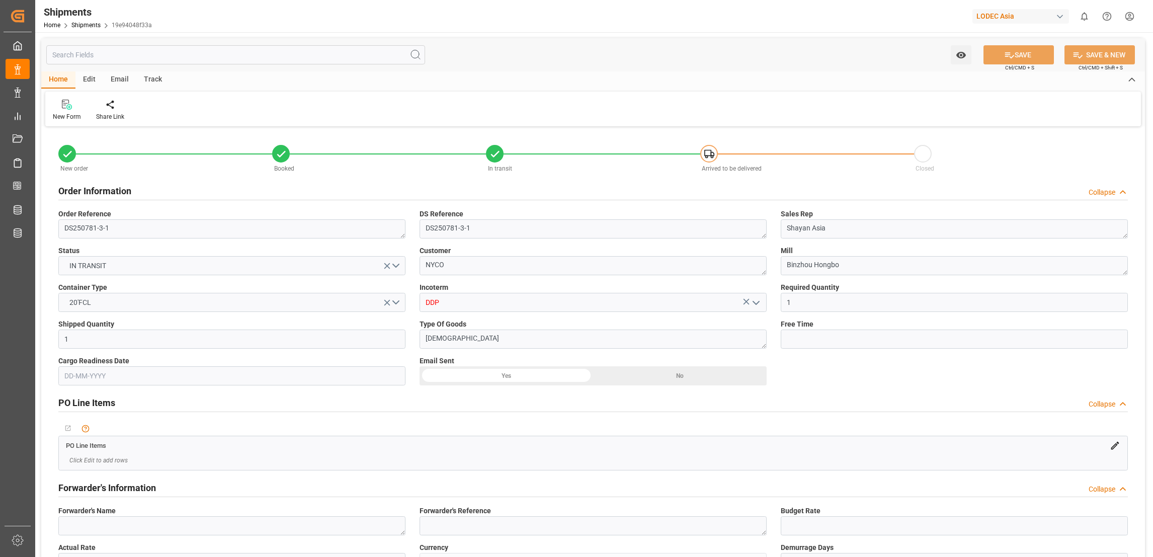
click at [157, 80] on div "Track" at bounding box center [152, 79] width 33 height 17
click at [59, 115] on div "Tracking" at bounding box center [65, 116] width 24 height 9
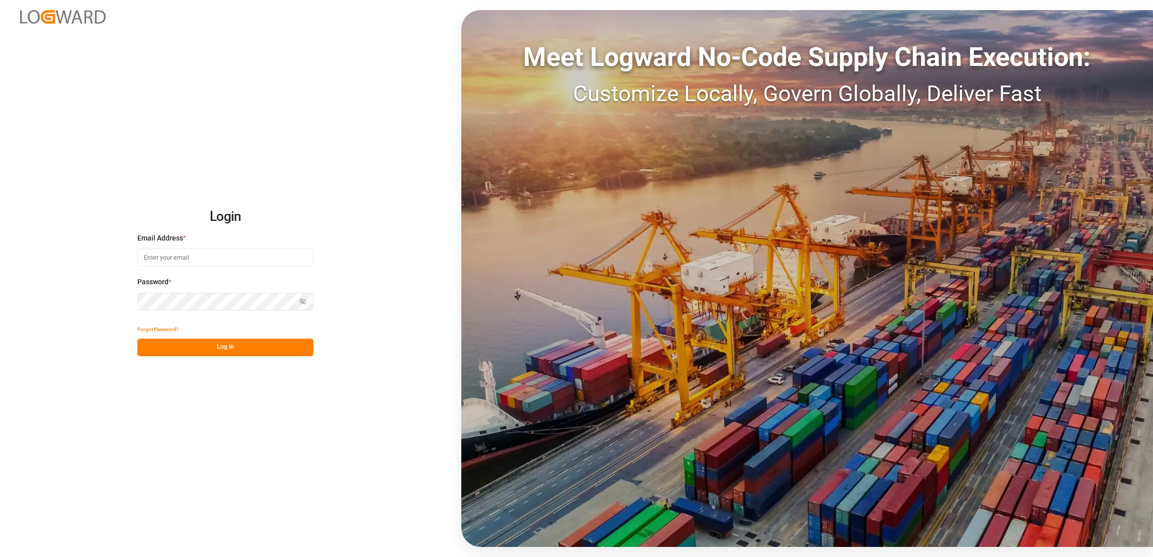
click at [209, 256] on input at bounding box center [225, 257] width 176 height 18
type input "[PERSON_NAME][EMAIL_ADDRESS][DOMAIN_NAME]"
click at [248, 350] on button "Log In" at bounding box center [225, 348] width 176 height 18
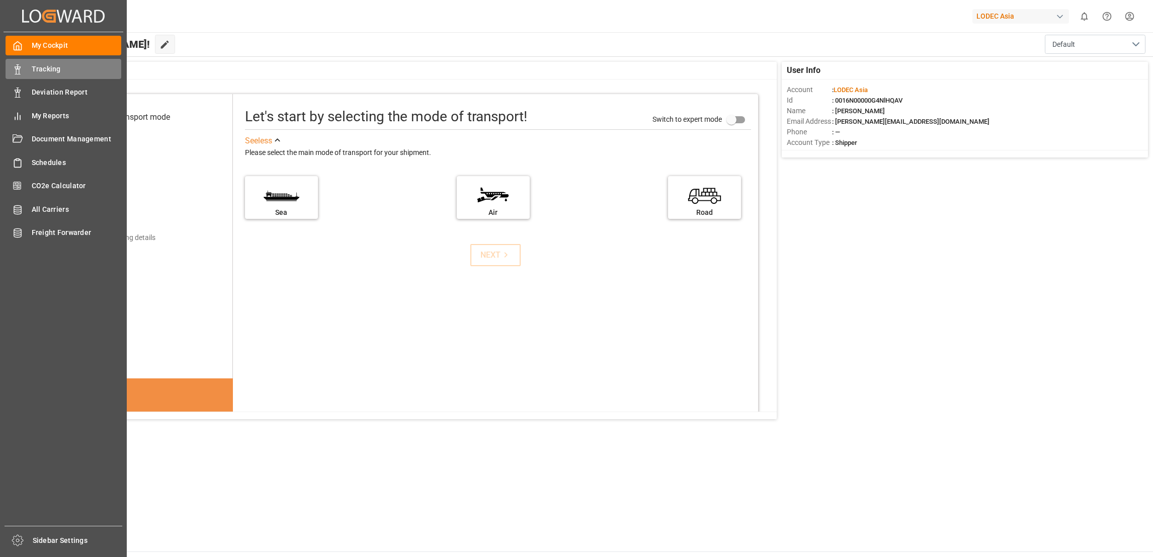
click at [47, 60] on div "Tracking Tracking" at bounding box center [64, 69] width 116 height 20
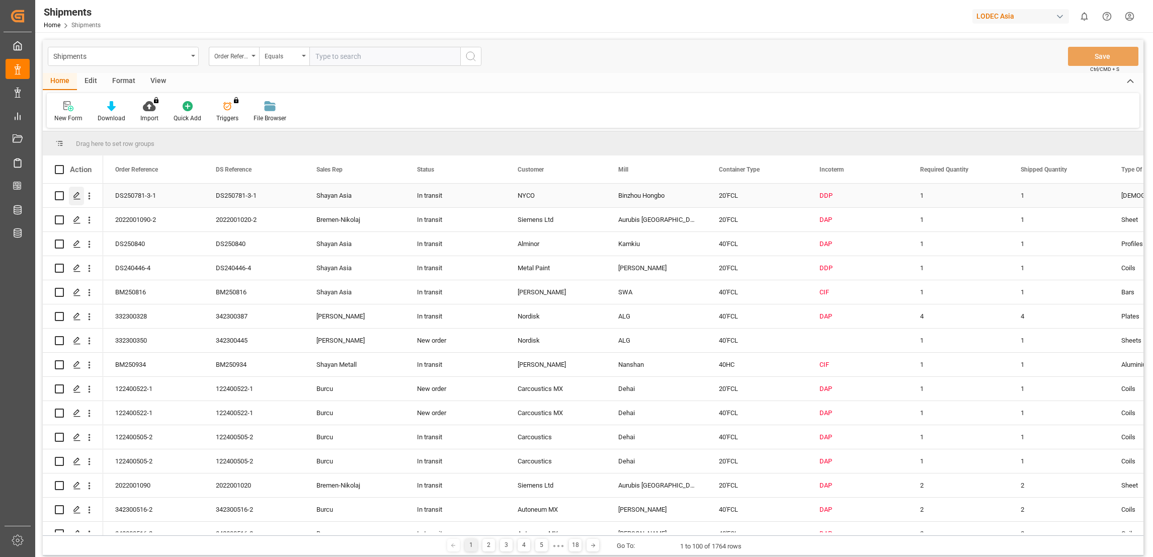
click at [76, 196] on icon "Press SPACE to select this row." at bounding box center [77, 196] width 8 height 8
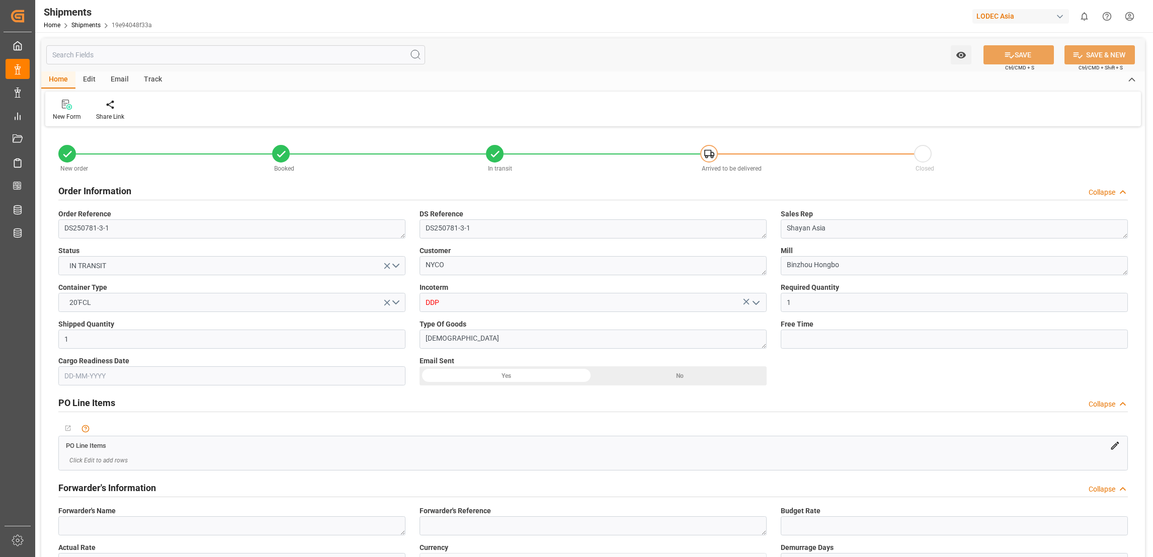
type input "1"
type input "9283198"
type input "CNQDG"
type input "NLRTM"
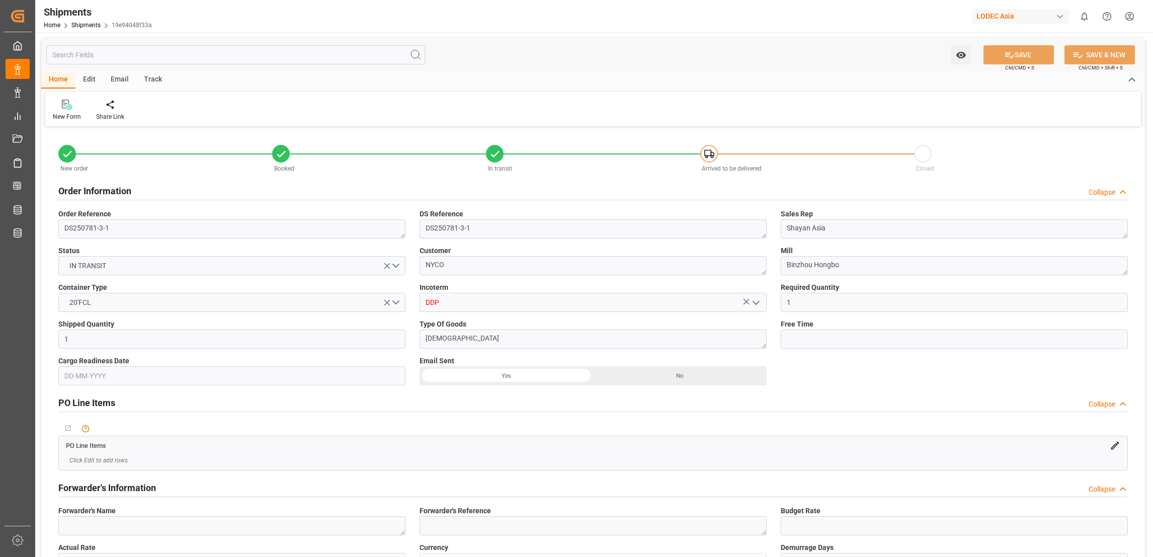
type input "9283198"
type input "CNQDG"
type input "NLRTM"
type input "9708863"
type input "[DATE] 02:27"
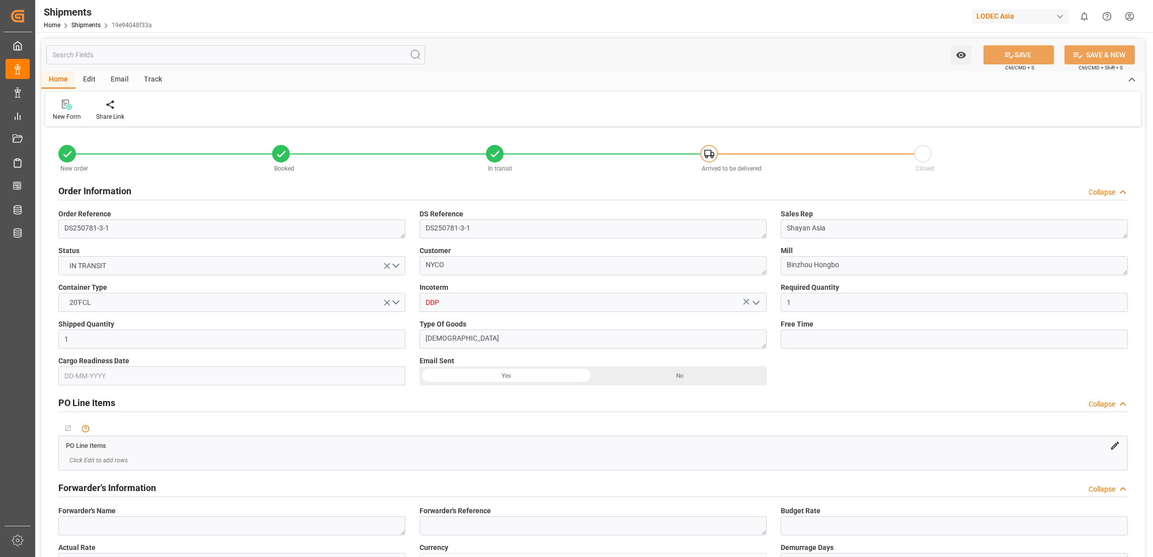
type input "[DATE] 11:45"
type input "[DATE] 11:54"
type input "[DATE] 12:00"
type input "[DATE] 18:34"
type input "[DATE] 22:41"
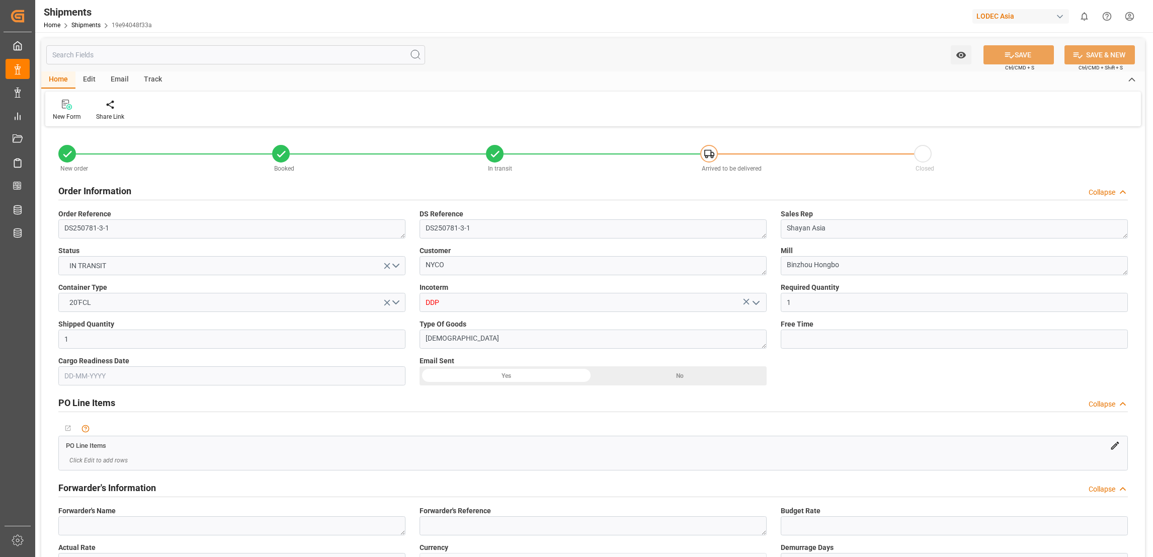
type input "[DATE] 12:36"
type input "[DATE] 12:00"
type input "[DATE] 05:11"
type input "[DATE] 14:00"
type input "[DATE] 12:00"
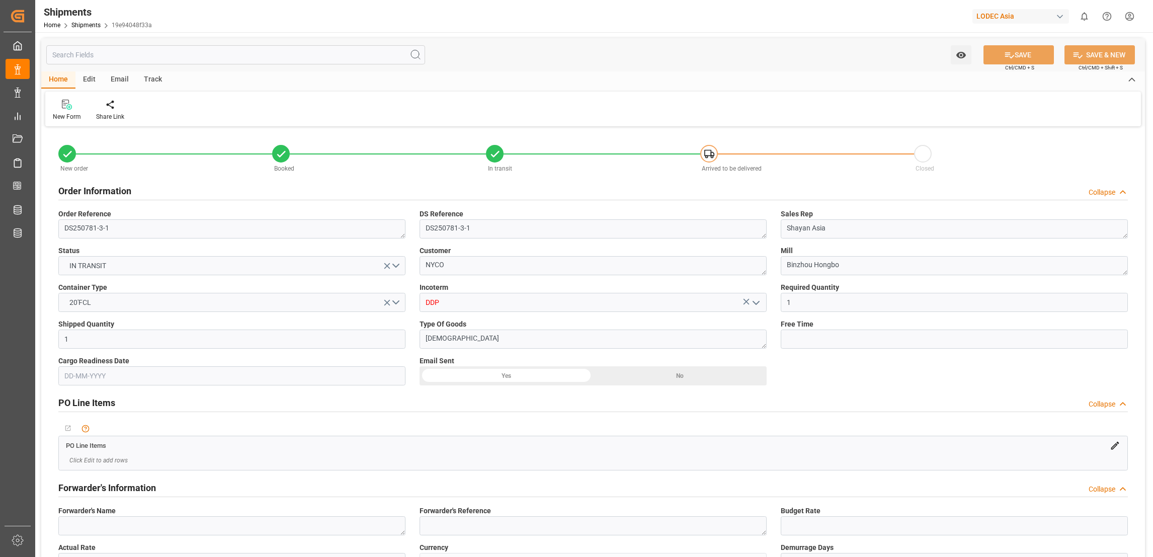
type input "[DATE] 11:42"
click at [155, 79] on div "Track" at bounding box center [152, 79] width 33 height 17
click at [61, 115] on div "Tracking" at bounding box center [65, 116] width 24 height 9
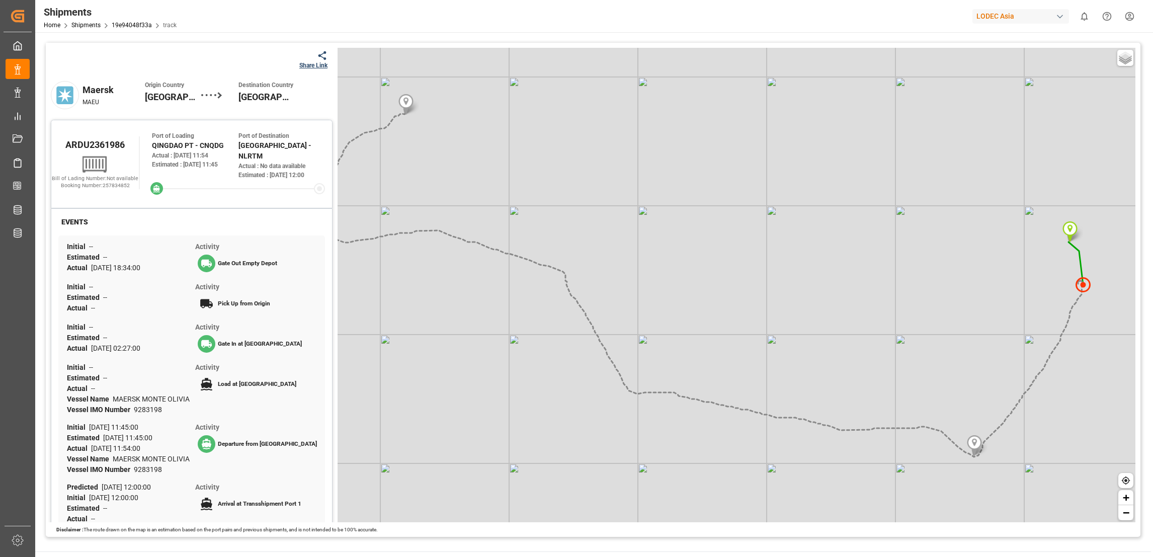
click at [319, 54] on icon at bounding box center [322, 55] width 11 height 11
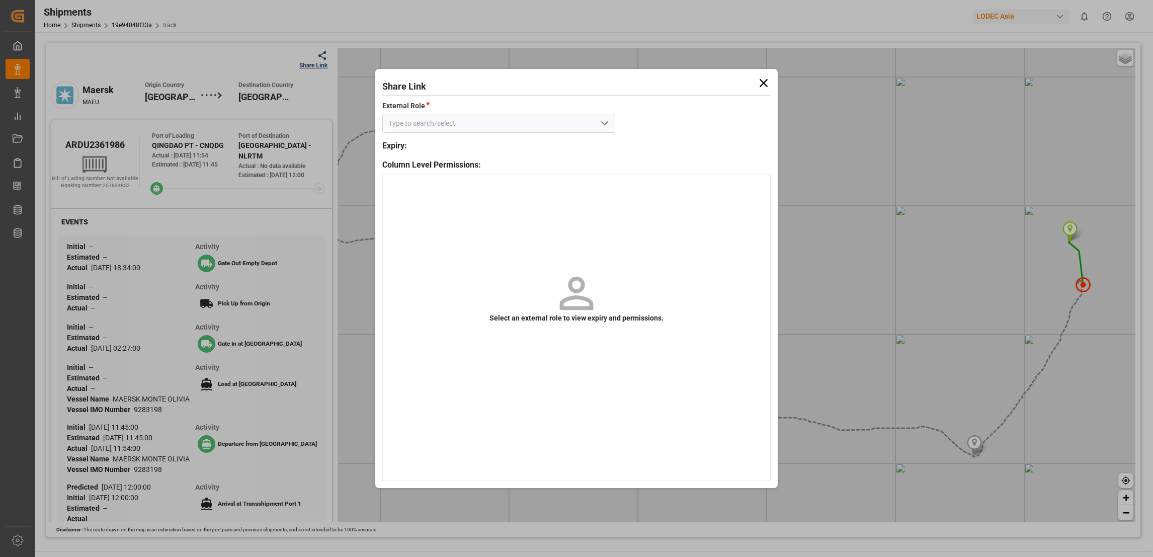
click at [605, 125] on polyline "open menu" at bounding box center [605, 123] width 6 height 3
click at [527, 148] on div "Default tracking role" at bounding box center [499, 145] width 232 height 23
type input "Default tracking role"
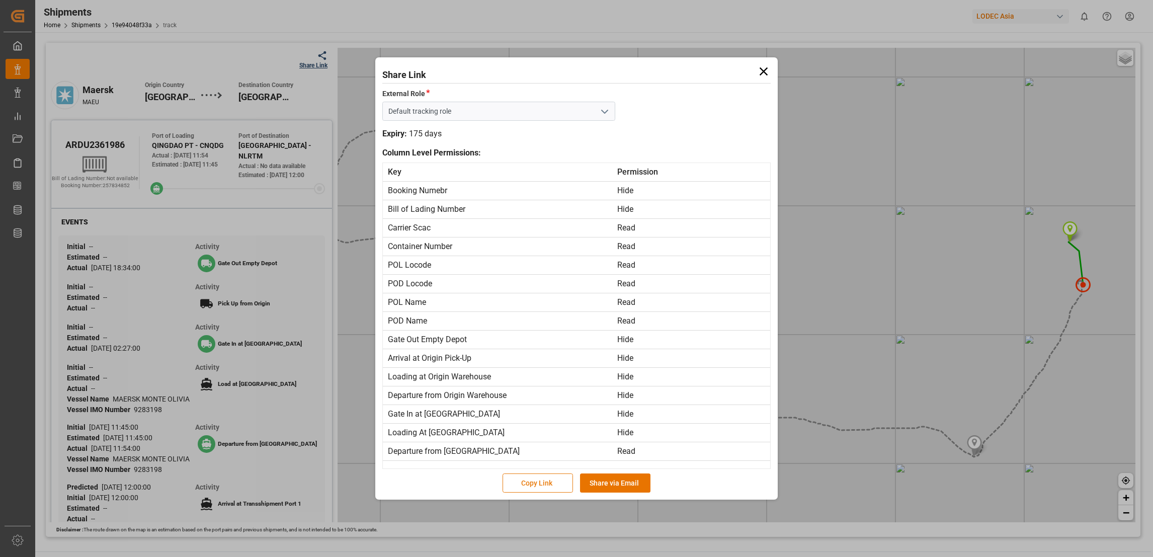
click at [535, 482] on button "Copy Link" at bounding box center [537, 482] width 70 height 19
click at [547, 483] on button "Copied!" at bounding box center [537, 482] width 70 height 19
click at [762, 72] on icon at bounding box center [764, 71] width 8 height 8
